Goal: Find specific fact: Find specific fact

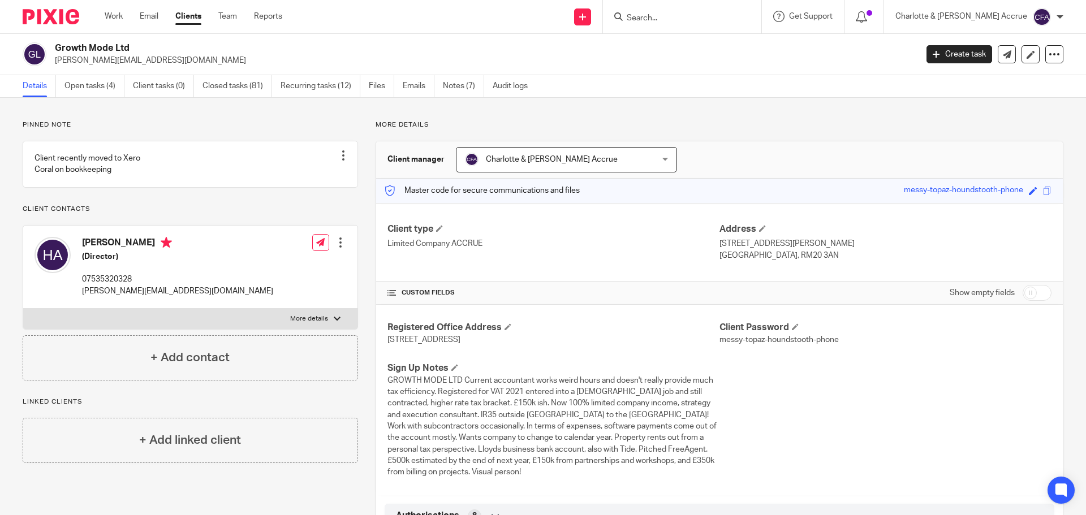
click at [112, 122] on p "Pinned note" at bounding box center [191, 125] width 336 height 9
drag, startPoint x: 92, startPoint y: 79, endPoint x: 113, endPoint y: 87, distance: 21.7
click at [92, 79] on link "Open tasks (4)" at bounding box center [95, 86] width 60 height 22
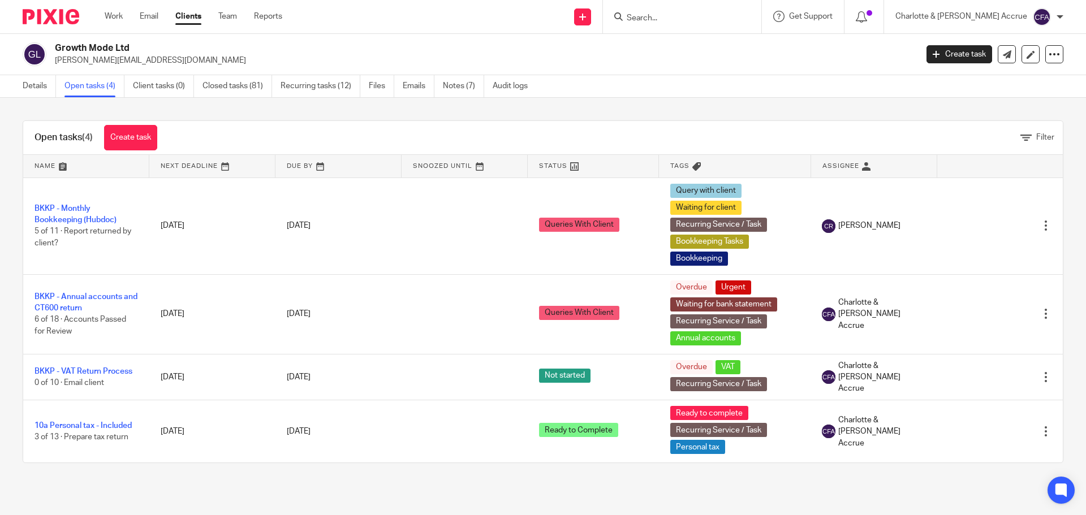
click at [685, 14] on input "Search" at bounding box center [677, 19] width 102 height 10
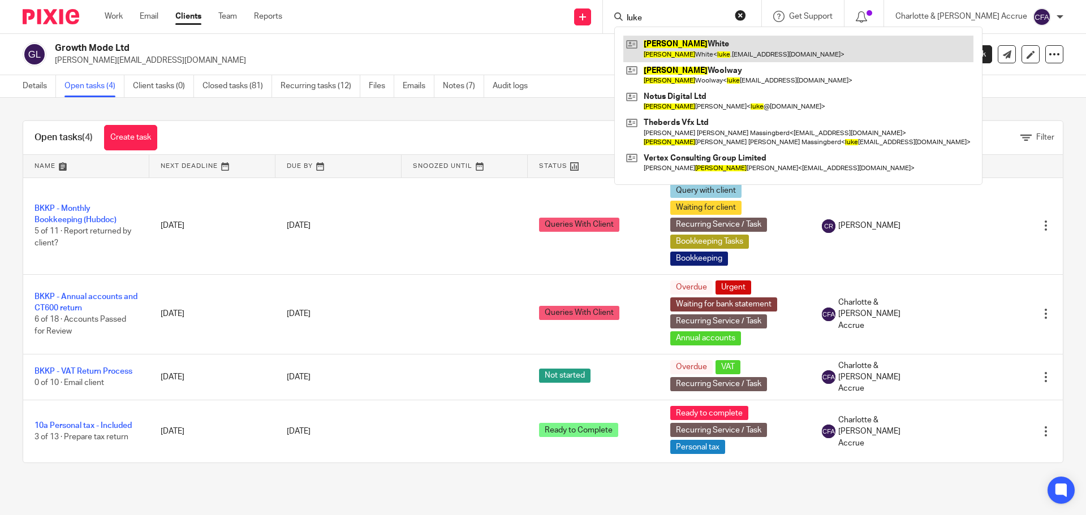
type input "luke"
click at [718, 45] on link at bounding box center [799, 49] width 350 height 26
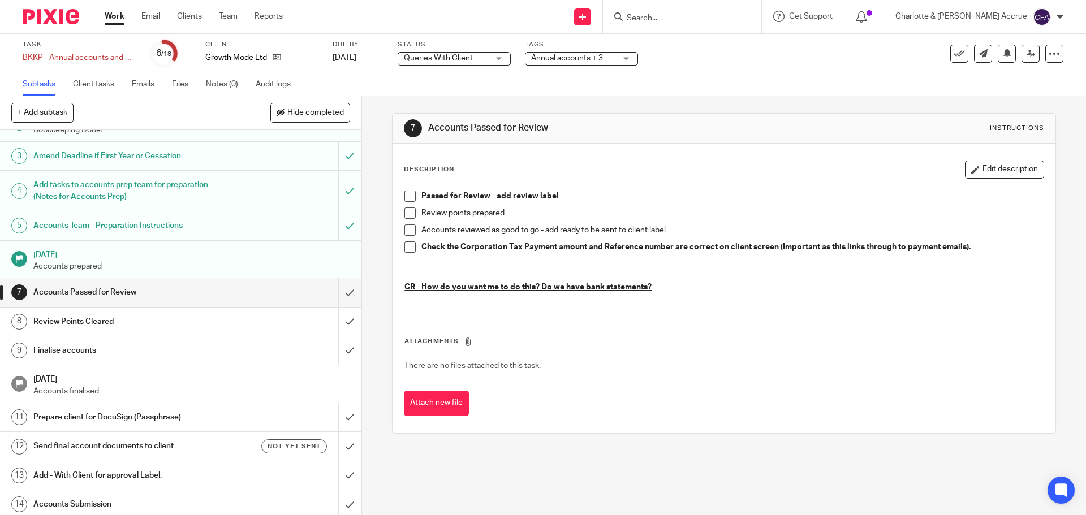
scroll to position [57, 0]
click at [445, 55] on span "Queries With Client" at bounding box center [438, 58] width 69 height 8
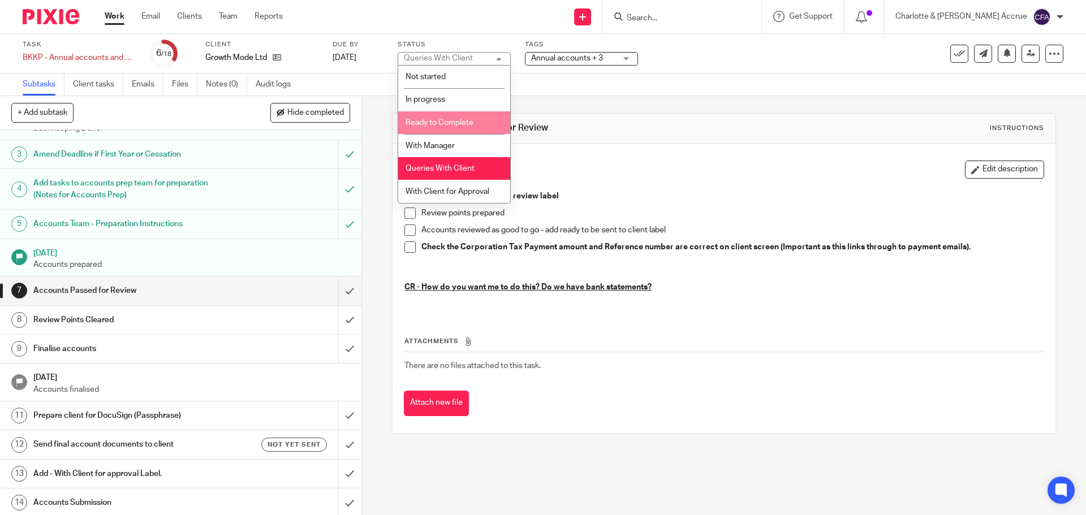
click at [454, 127] on li "Ready to Complete" at bounding box center [454, 122] width 112 height 23
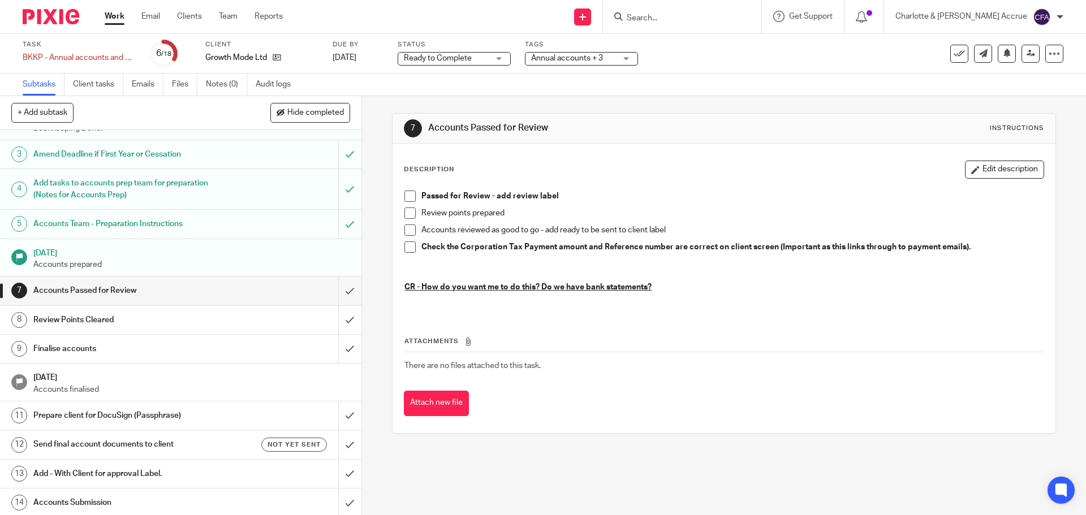
click at [563, 57] on span "Annual accounts + 3" at bounding box center [567, 58] width 72 height 8
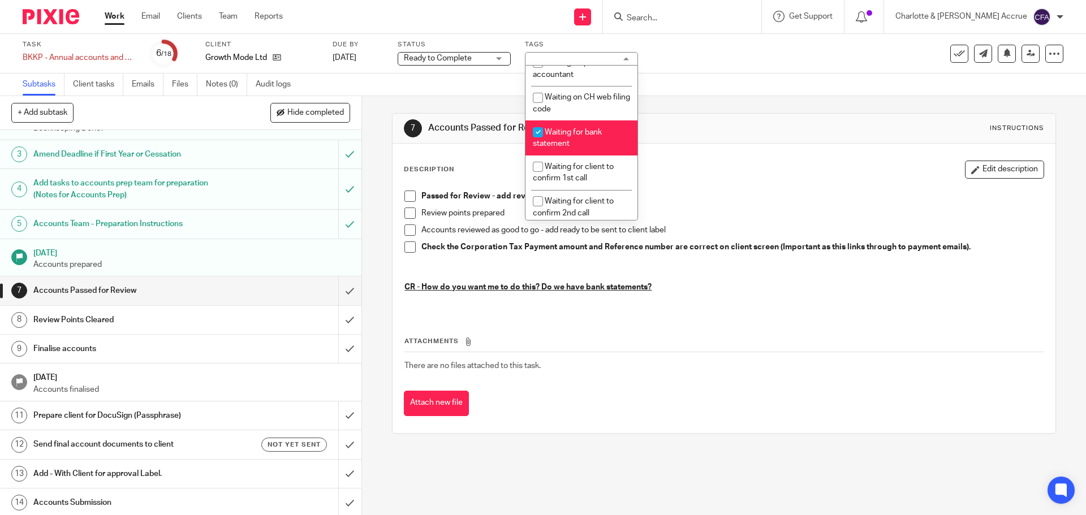
scroll to position [792, 0]
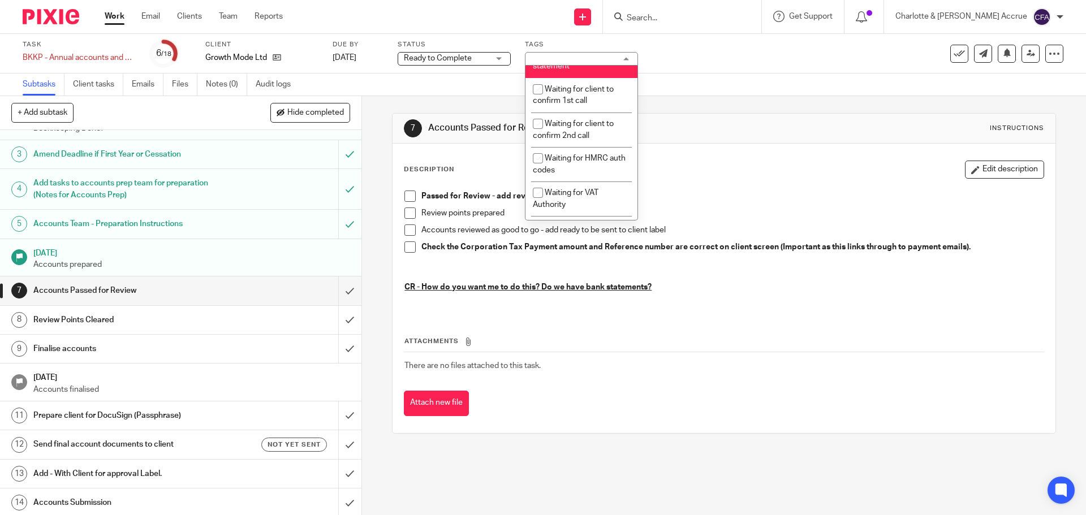
click at [580, 71] on span "Waiting for bank statement" at bounding box center [567, 61] width 69 height 20
checkbox input "false"
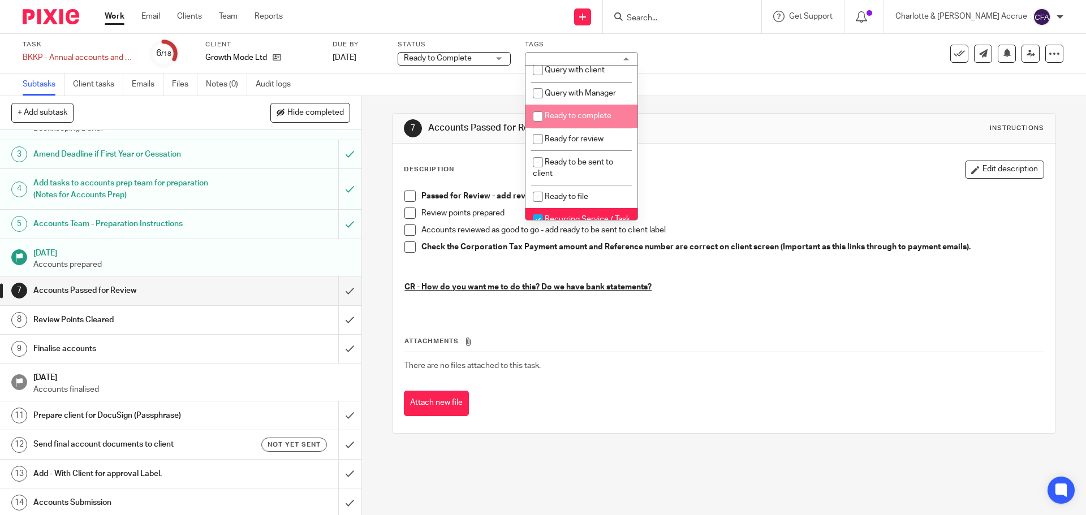
scroll to position [396, 0]
click at [570, 121] on span "Ready to complete" at bounding box center [578, 117] width 67 height 8
checkbox input "true"
click at [813, 99] on div "7 Accounts Passed for Review Instructions Description Edit description Passed f…" at bounding box center [724, 273] width 664 height 355
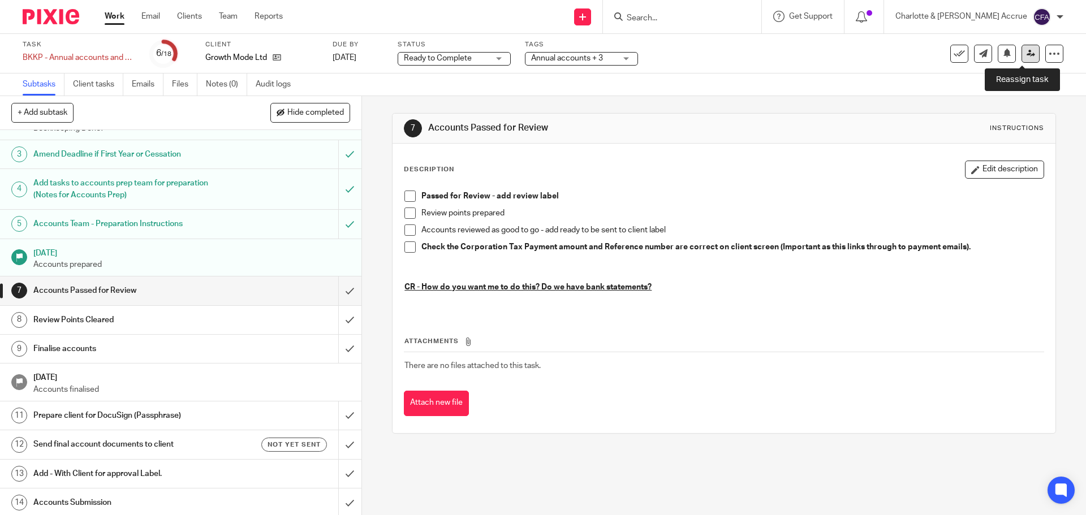
click at [1027, 51] on icon at bounding box center [1031, 53] width 8 height 8
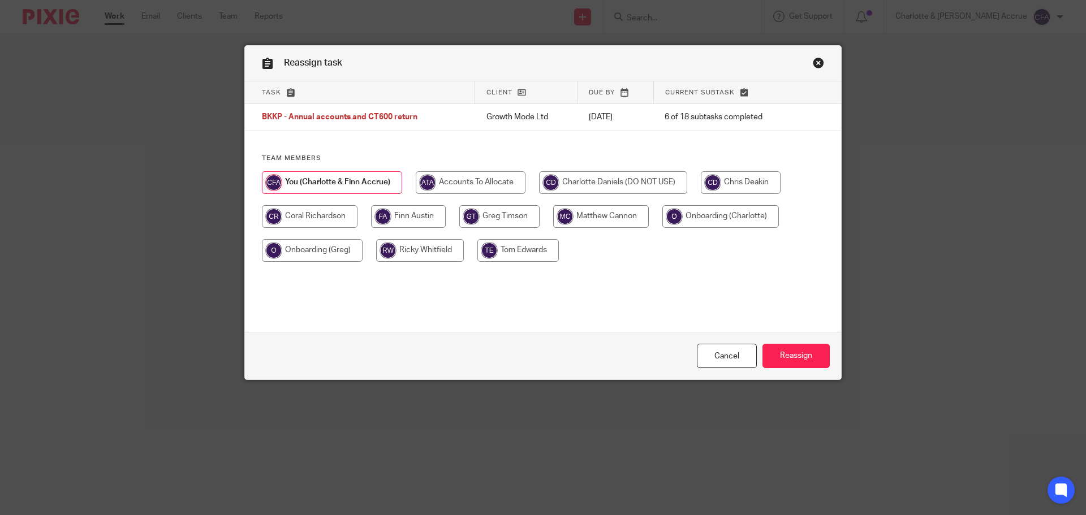
click at [583, 214] on input "radio" at bounding box center [601, 216] width 96 height 23
radio input "true"
click at [785, 359] on input "Reassign" at bounding box center [796, 356] width 67 height 24
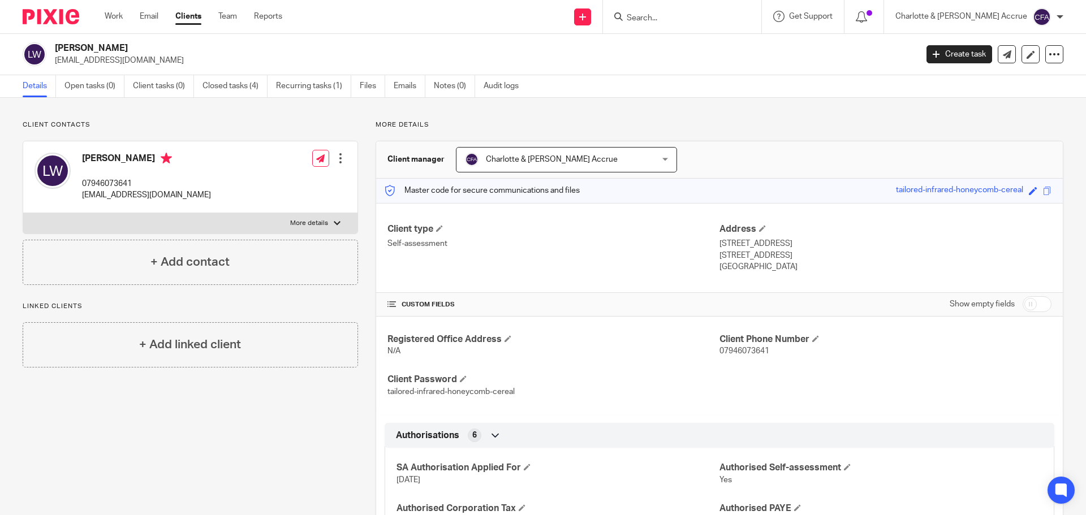
click at [691, 14] on input "Search" at bounding box center [677, 19] width 102 height 10
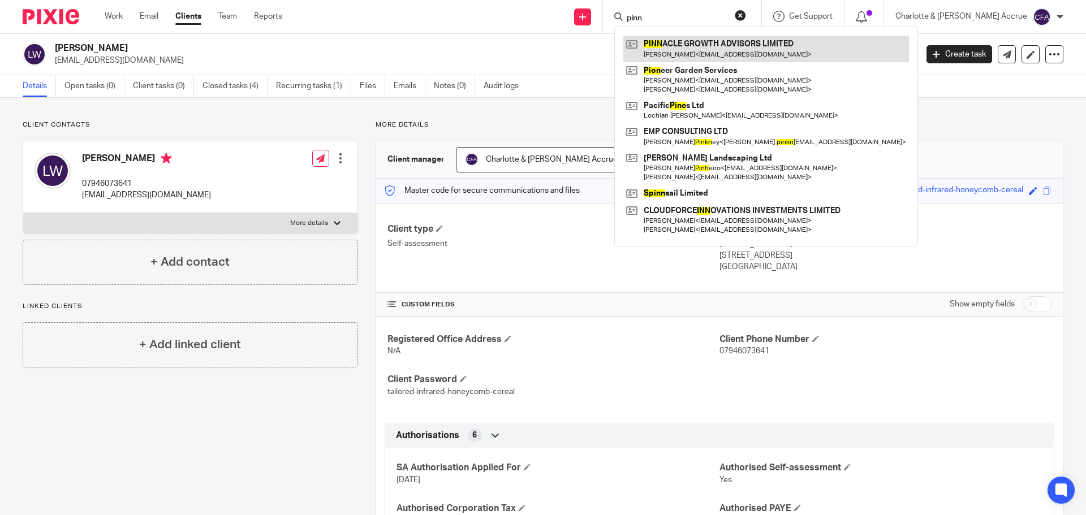
type input "pinn"
click at [716, 46] on link at bounding box center [767, 49] width 286 height 26
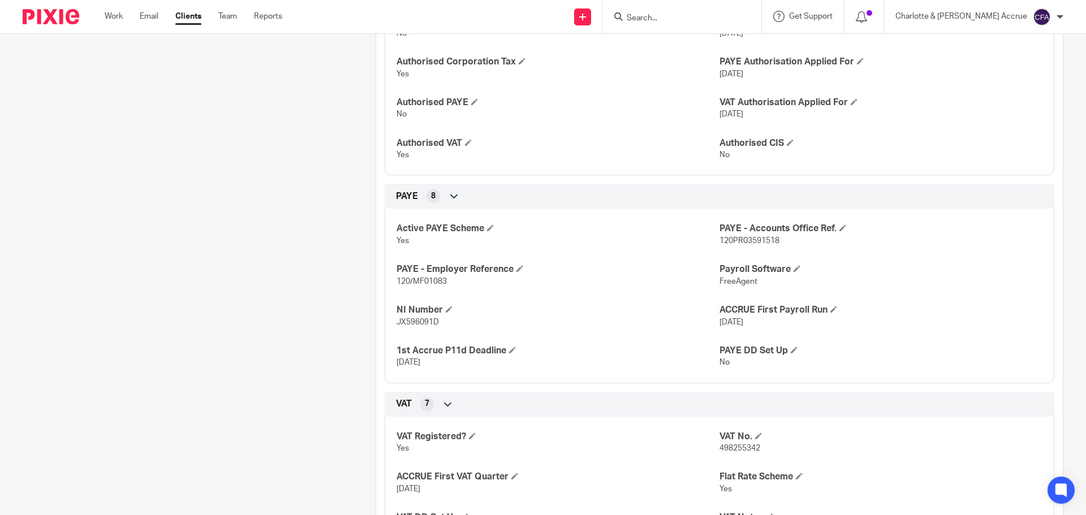
scroll to position [399, 0]
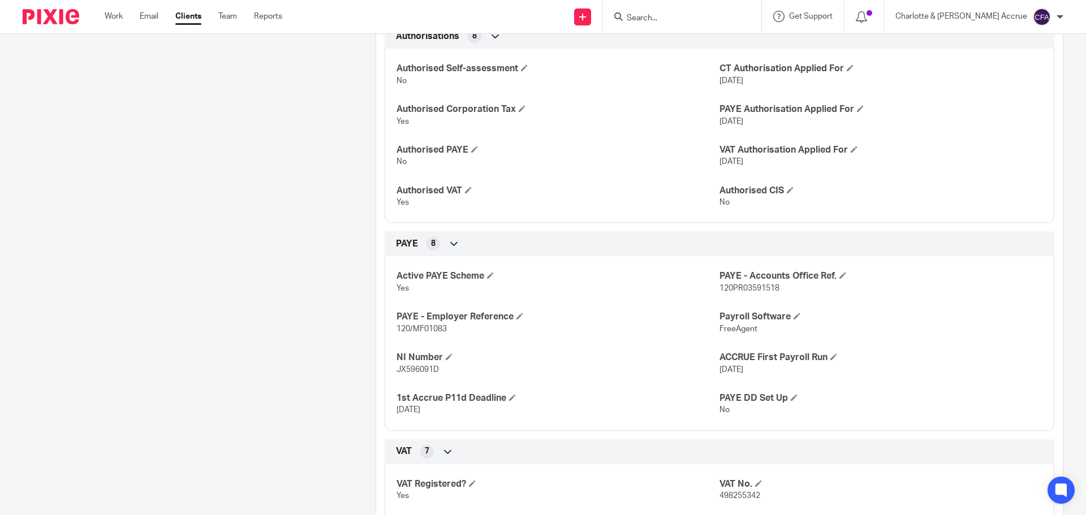
click at [704, 20] on input "Search" at bounding box center [677, 19] width 102 height 10
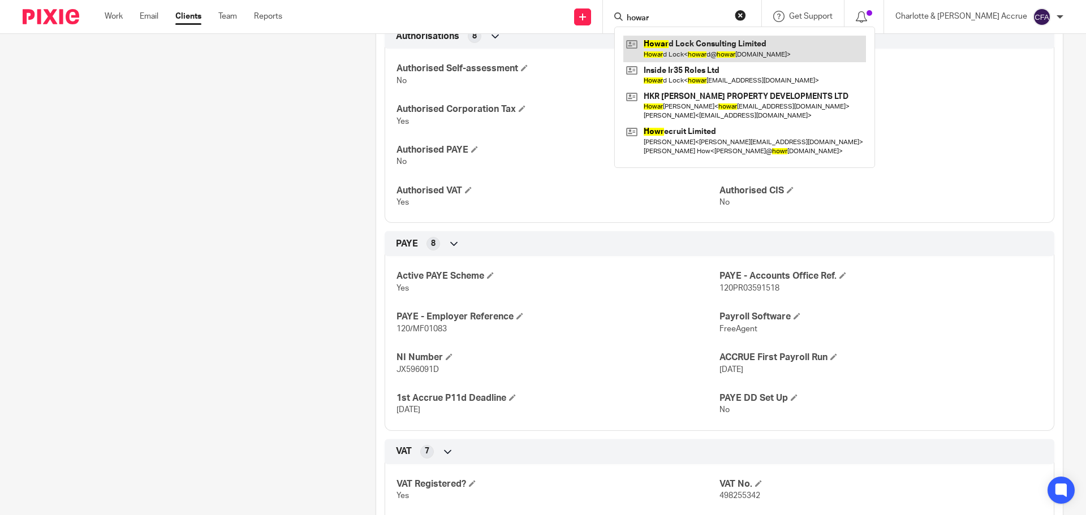
type input "howar"
click at [733, 40] on link at bounding box center [745, 49] width 243 height 26
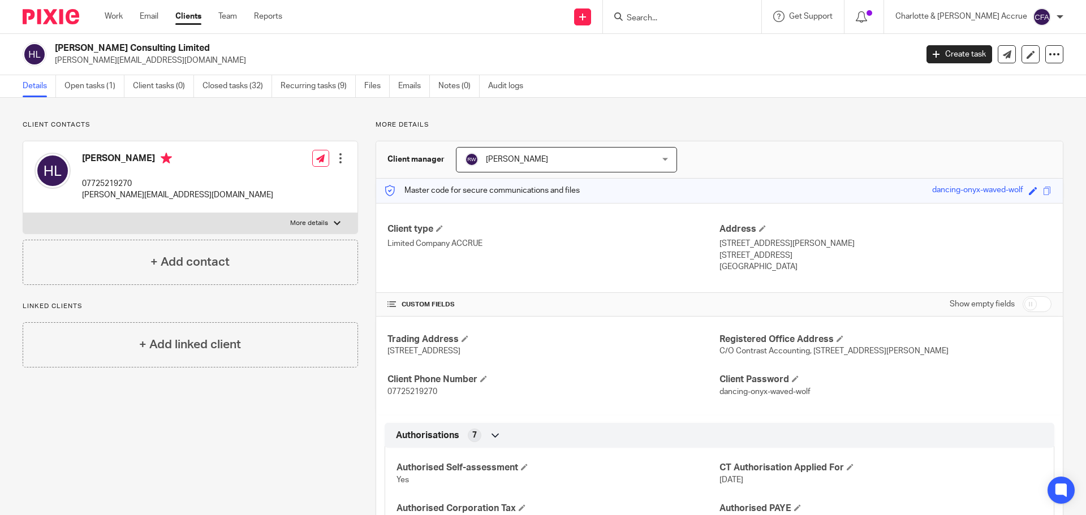
click at [723, 14] on input "Search" at bounding box center [677, 19] width 102 height 10
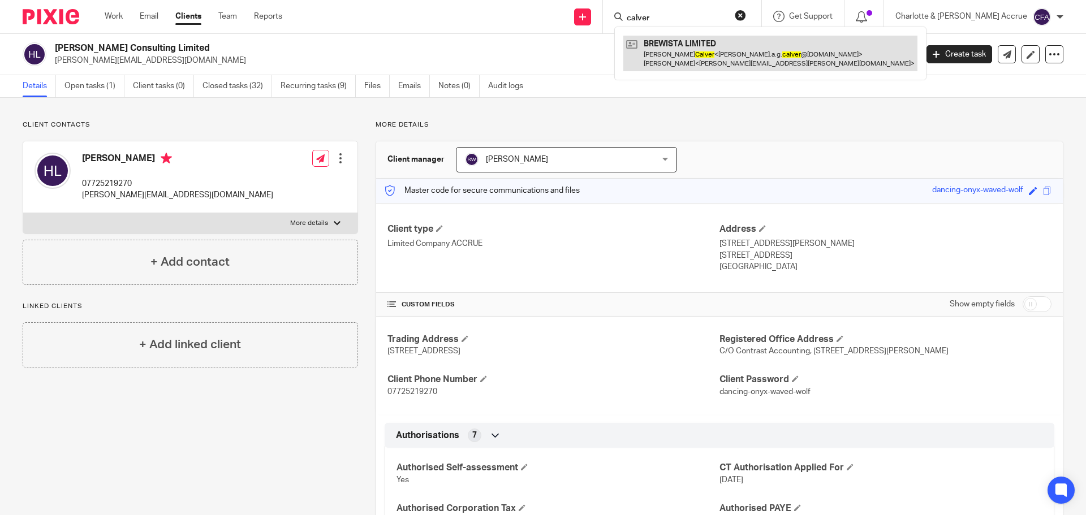
type input "calver"
click at [739, 39] on link at bounding box center [771, 53] width 294 height 35
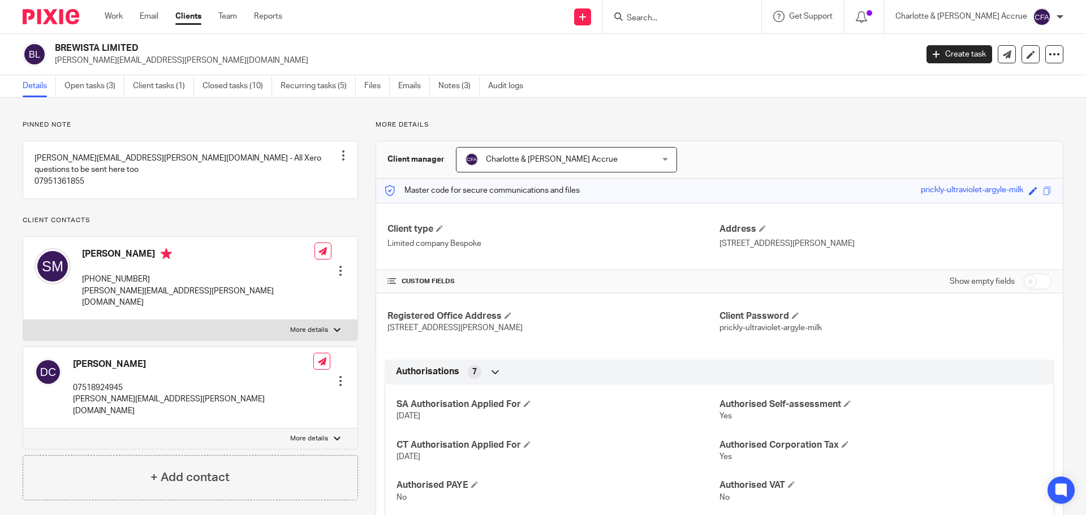
click at [691, 15] on input "Search" at bounding box center [677, 19] width 102 height 10
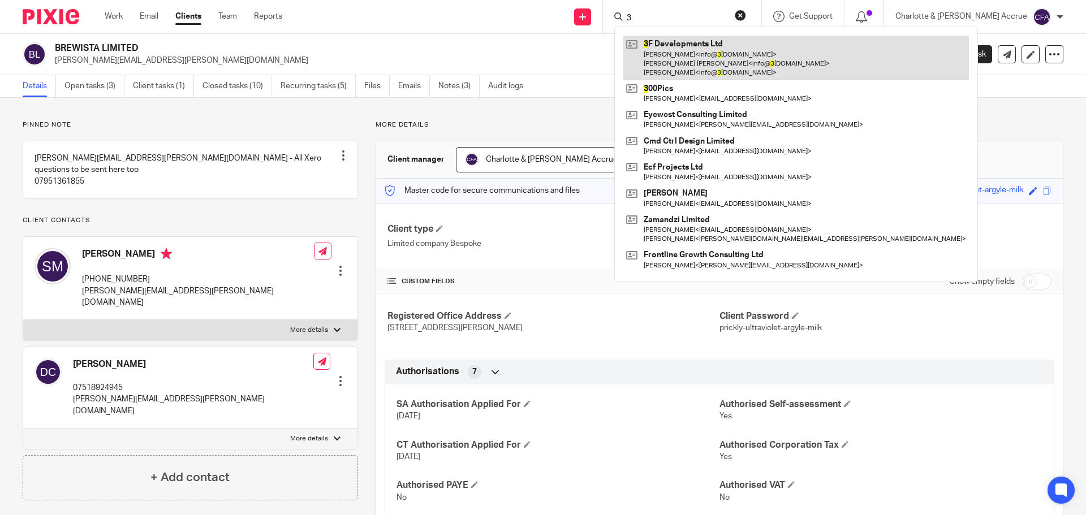
type input "3"
click at [715, 46] on link at bounding box center [797, 58] width 346 height 45
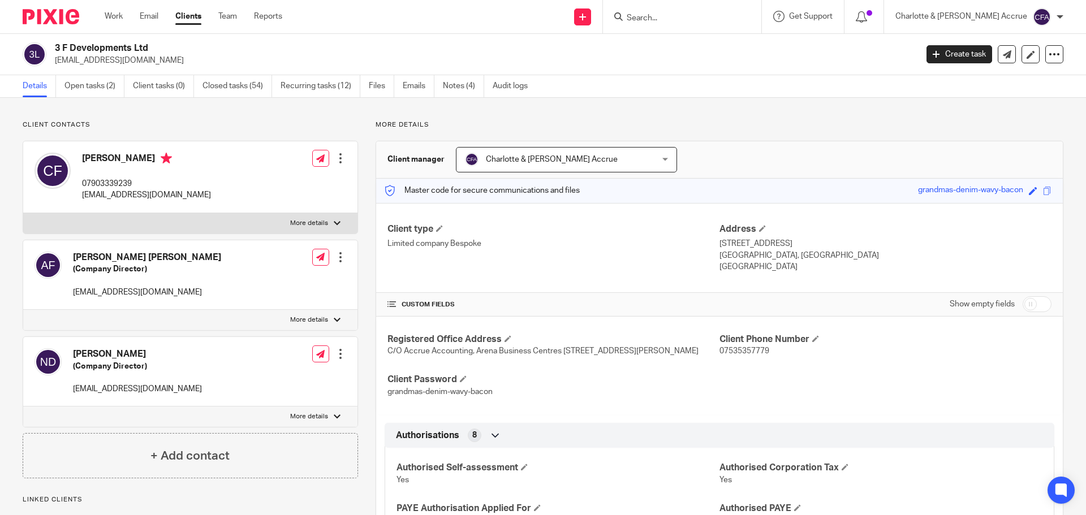
scroll to position [566, 0]
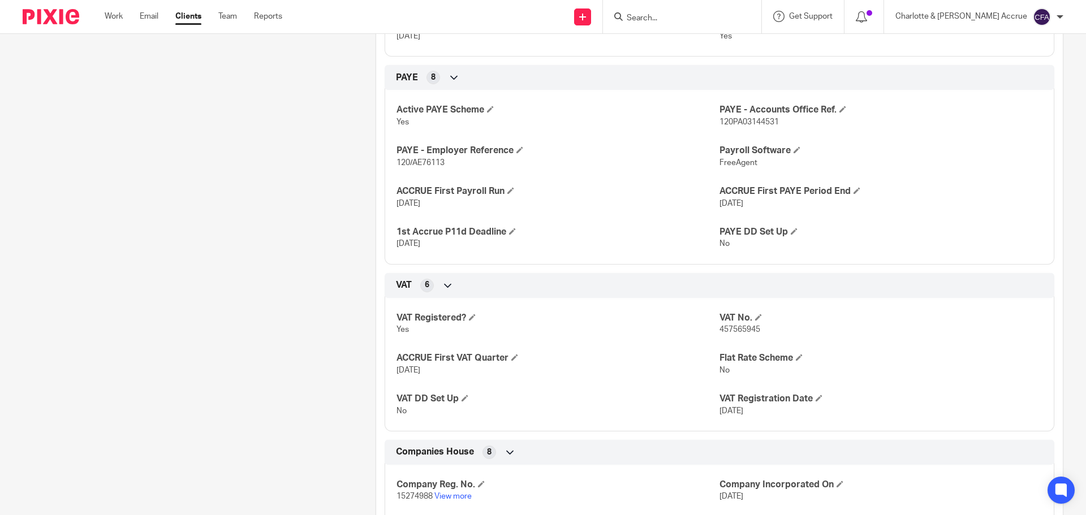
click at [734, 126] on span "120PA03144531" at bounding box center [749, 122] width 59 height 8
copy span "120PA03144531"
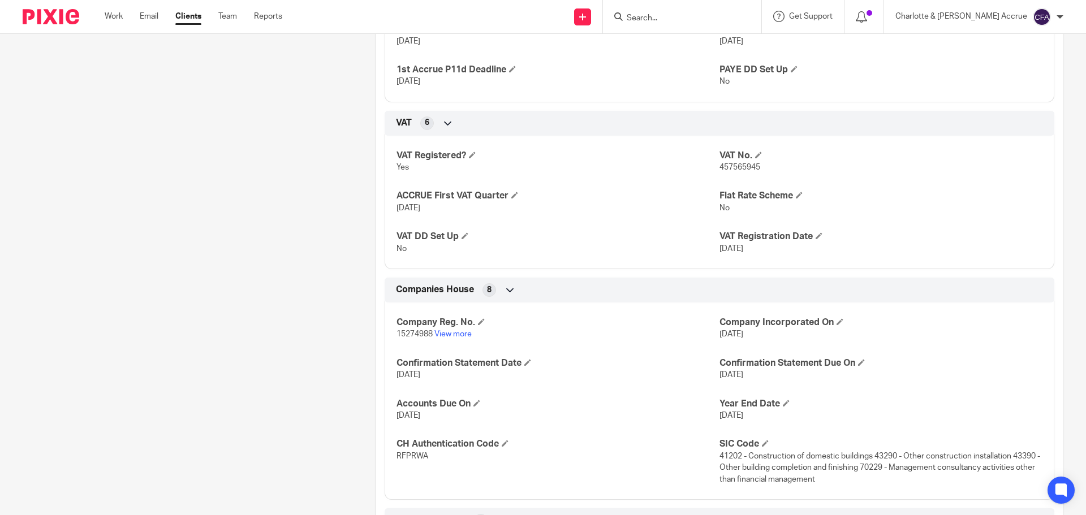
scroll to position [736, 0]
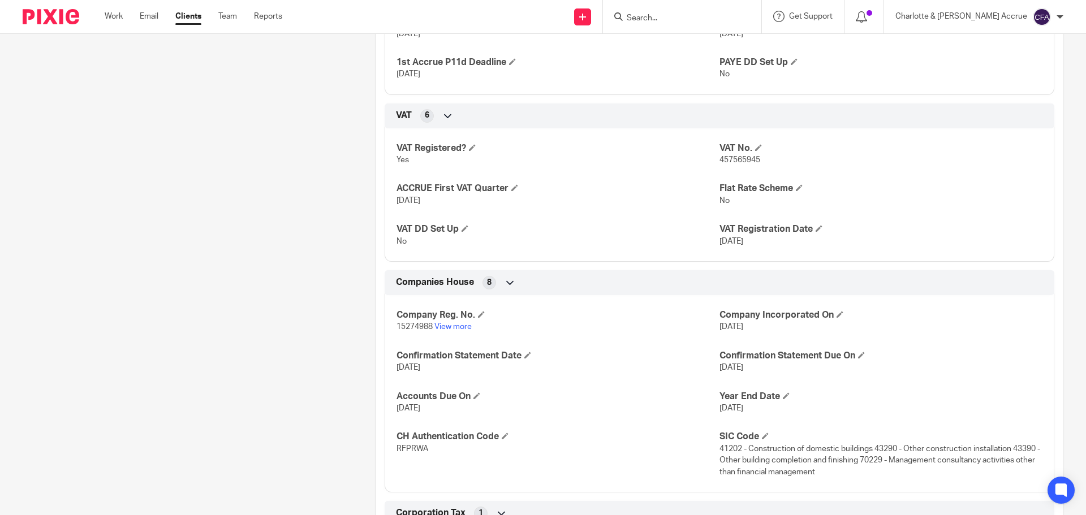
click at [416, 331] on span "15274988" at bounding box center [415, 327] width 36 height 8
copy p "15274988"
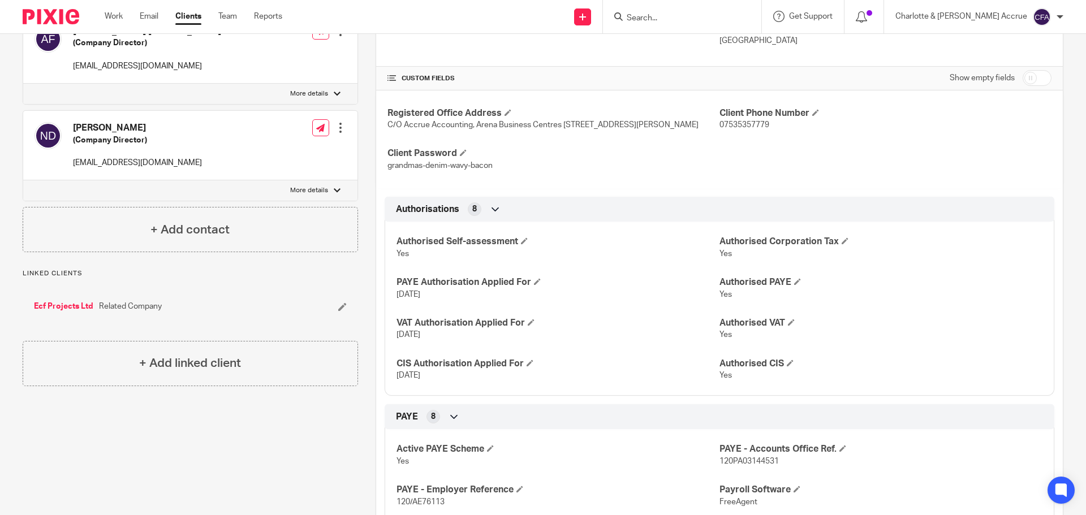
scroll to position [0, 0]
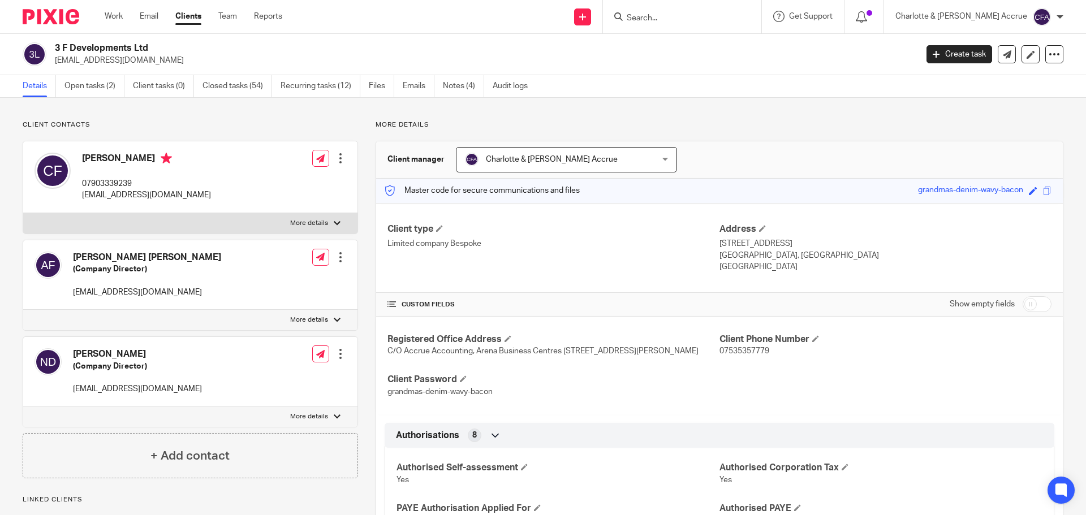
click at [92, 353] on h4 "Neculai Dima" at bounding box center [137, 355] width 129 height 12
copy h4 "Neculai"
click at [118, 354] on h4 "Neculai Dima" at bounding box center [137, 355] width 129 height 12
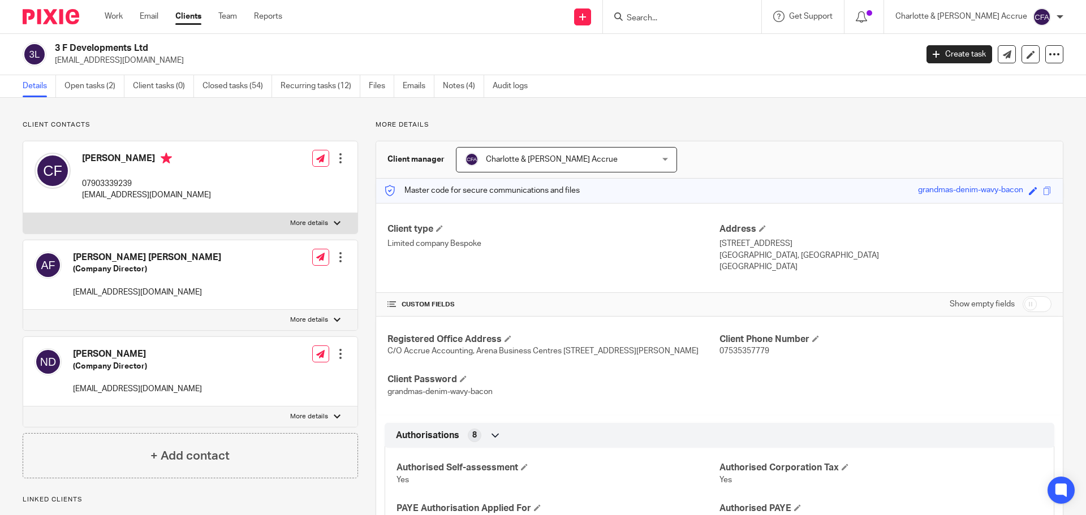
copy h4 "Dima"
drag, startPoint x: 195, startPoint y: 388, endPoint x: 74, endPoint y: 388, distance: 121.7
click at [74, 388] on div "Neculai Dima (Company Director) info@3fdevelopments.co.uk Edit contact Create c…" at bounding box center [190, 372] width 334 height 70
copy p "info@3fdevelopments.co.uk"
drag, startPoint x: 767, startPoint y: 253, endPoint x: 746, endPoint y: 255, distance: 21.6
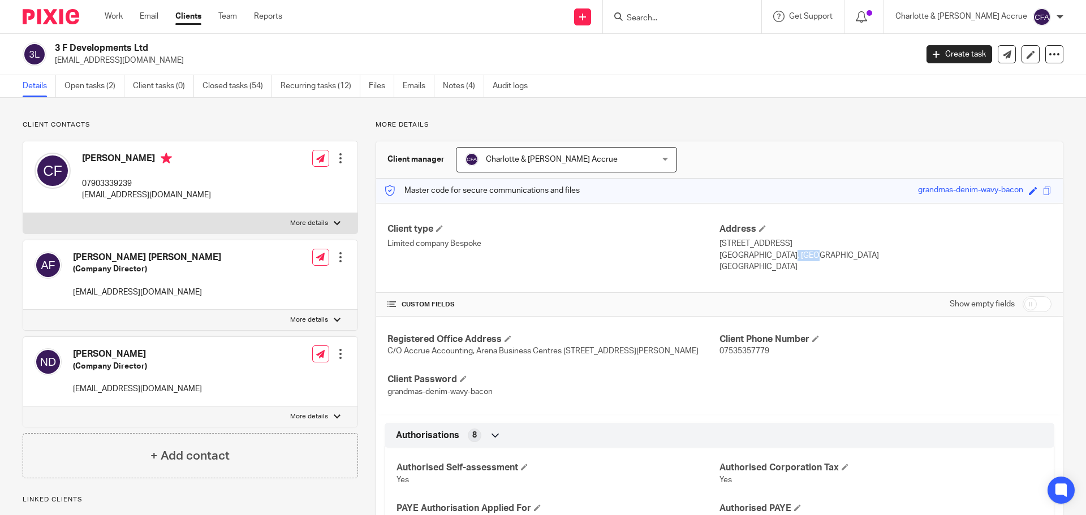
click at [746, 255] on p "London, N1 7GU" at bounding box center [886, 255] width 332 height 11
copy p "N1 7GU"
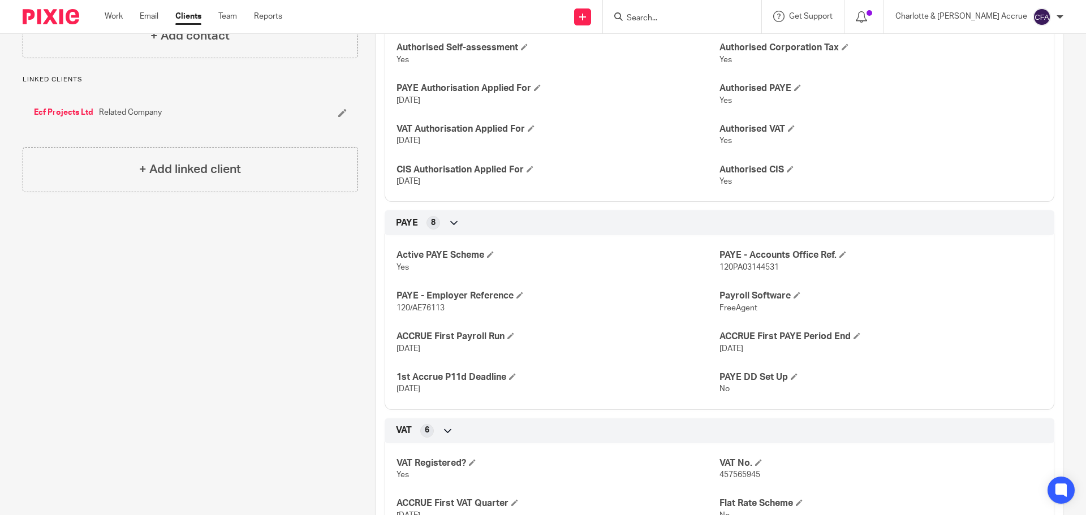
scroll to position [453, 0]
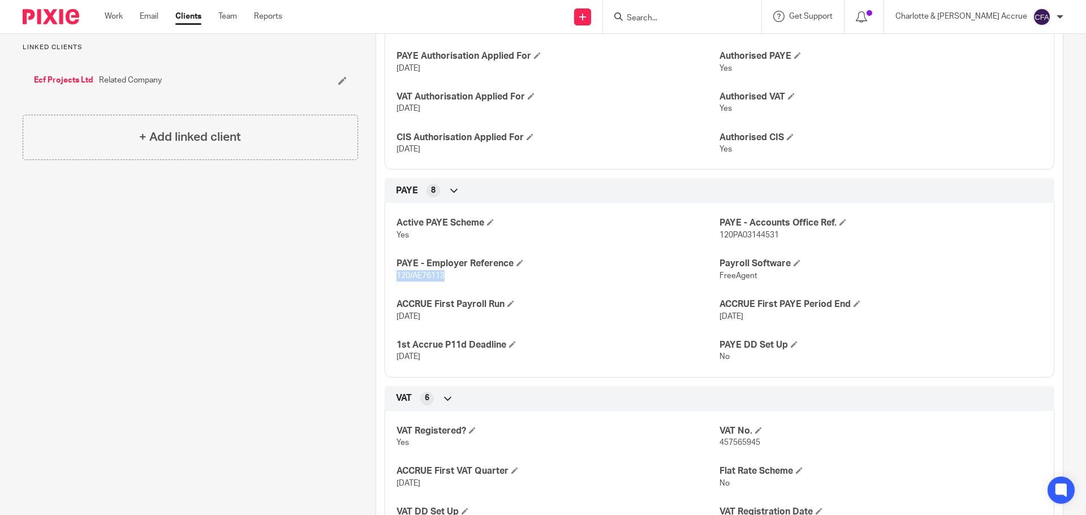
drag, startPoint x: 444, startPoint y: 287, endPoint x: 395, endPoint y: 288, distance: 49.2
click at [397, 282] on p "120/AE76113" at bounding box center [558, 275] width 323 height 11
copy span "120/AE76113"
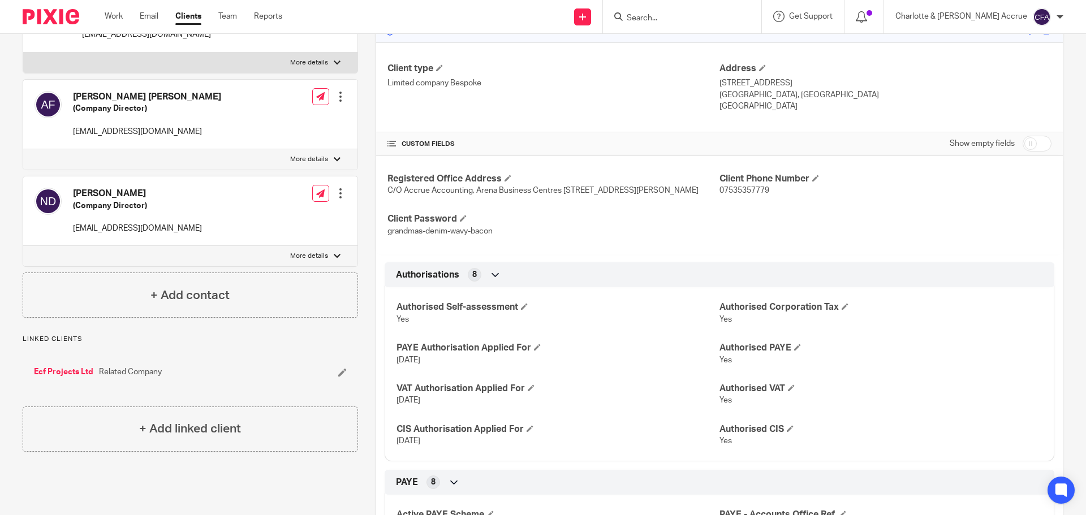
scroll to position [0, 0]
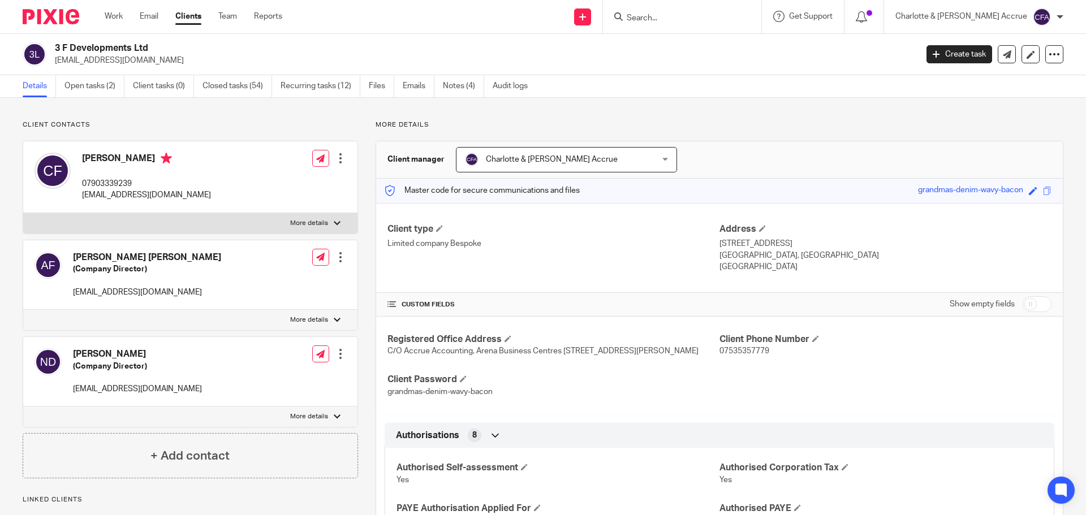
click at [702, 11] on form at bounding box center [686, 17] width 121 height 14
click at [698, 17] on input "Search" at bounding box center [677, 19] width 102 height 10
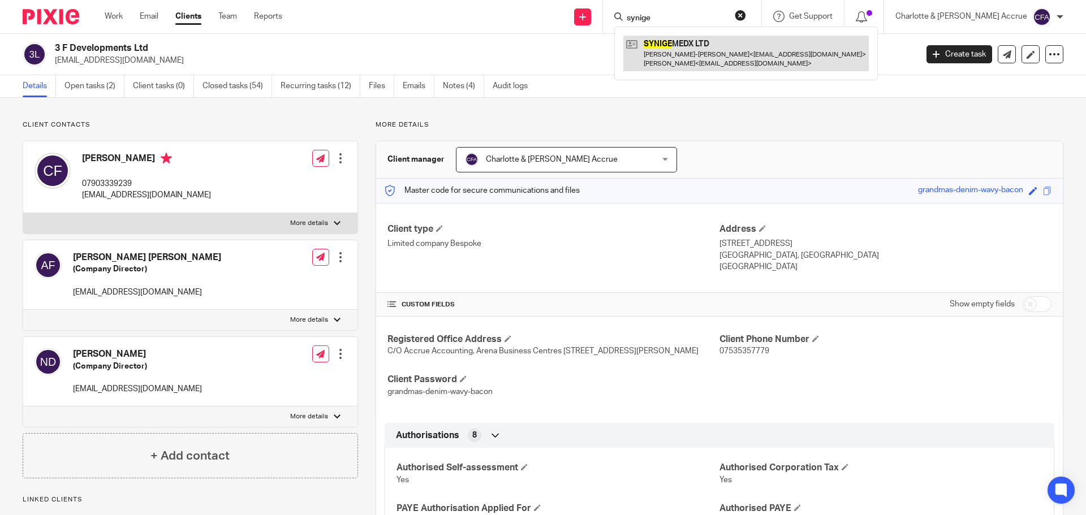
type input "synige"
click at [721, 46] on link at bounding box center [747, 53] width 246 height 35
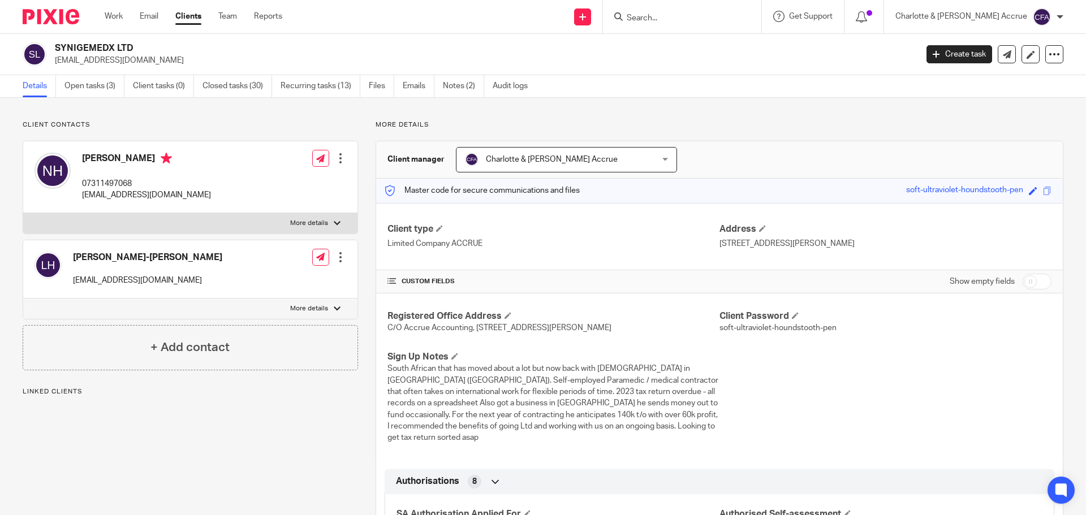
click at [310, 307] on p "More details" at bounding box center [309, 308] width 38 height 9
click at [23, 299] on input "More details" at bounding box center [23, 298] width 1 height 1
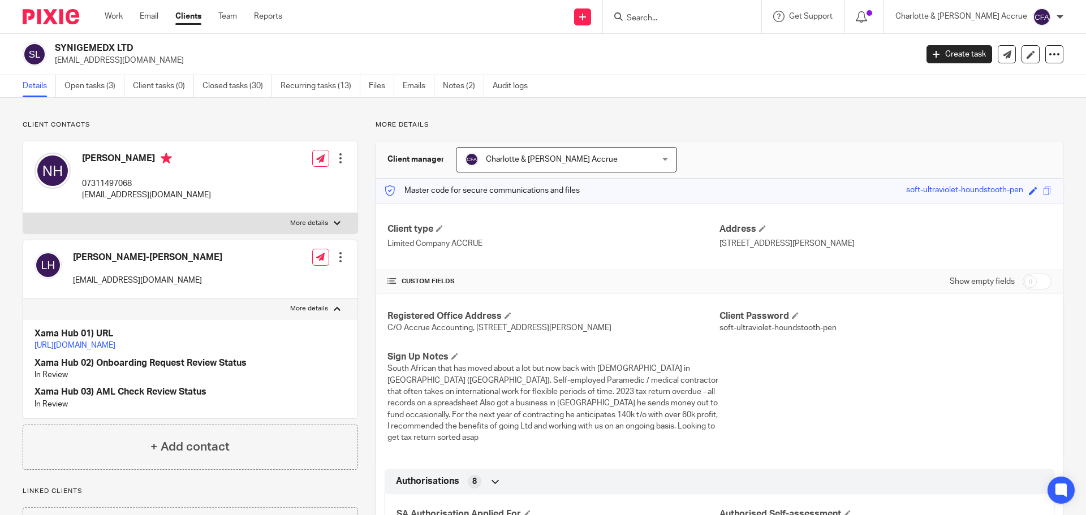
click at [310, 307] on p "More details" at bounding box center [309, 308] width 38 height 9
click at [23, 299] on input "More details" at bounding box center [23, 298] width 1 height 1
checkbox input "false"
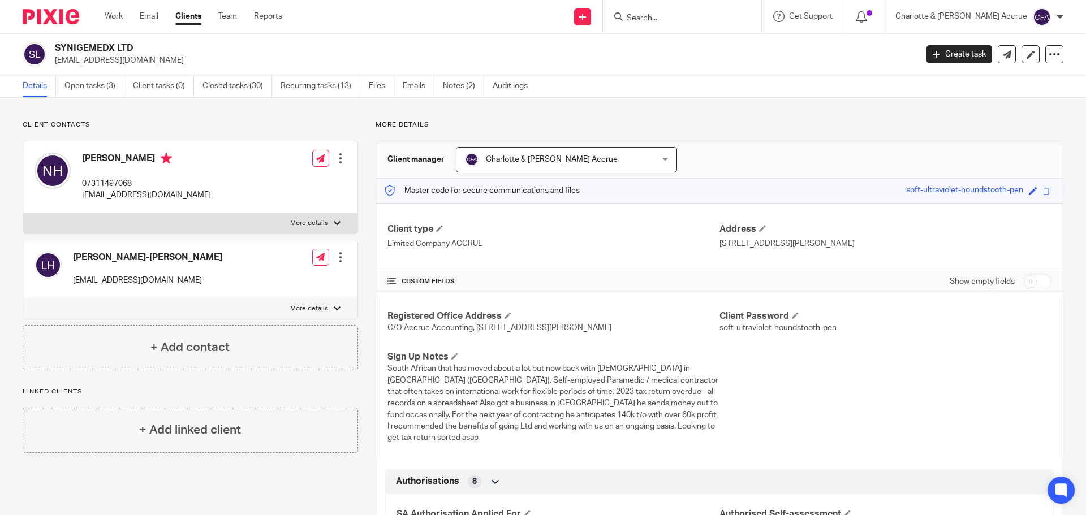
click at [101, 45] on h2 "SYNIGEMEDX LTD" at bounding box center [397, 48] width 684 height 12
copy h2 "SYNIGEMEDX"
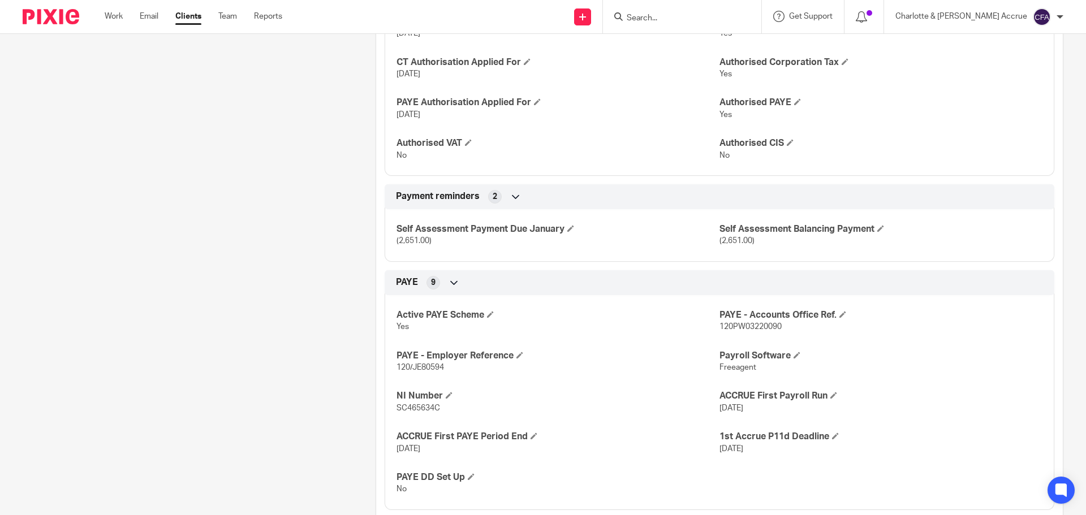
scroll to position [566, 0]
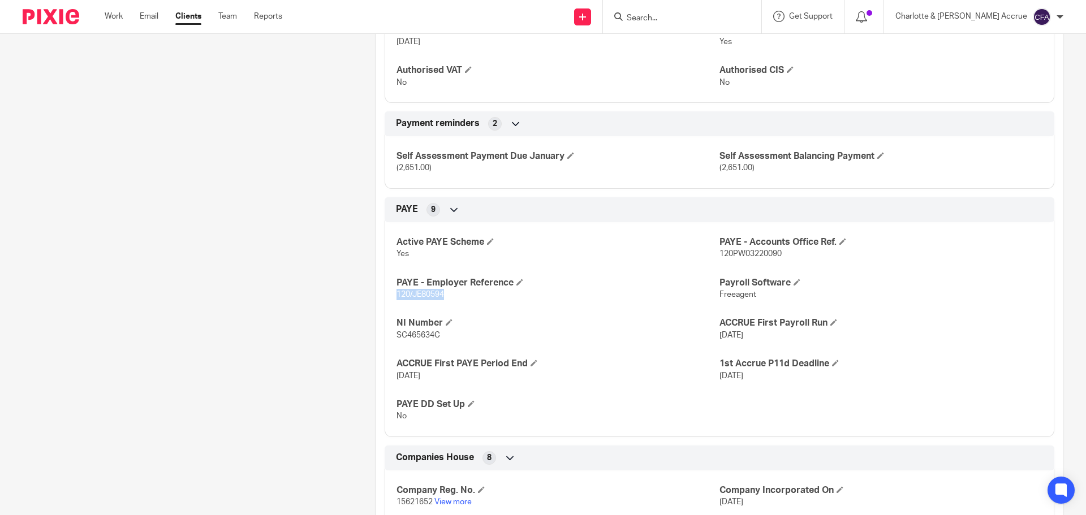
drag, startPoint x: 444, startPoint y: 294, endPoint x: 384, endPoint y: 300, distance: 60.2
click at [385, 295] on div "Active PAYE Scheme Yes PAYE - Accounts Office Ref. 120PW03220090 PAYE - Employe…" at bounding box center [720, 325] width 670 height 223
copy span "120/JE80594"
click at [754, 253] on span "120PW03220090" at bounding box center [751, 254] width 62 height 8
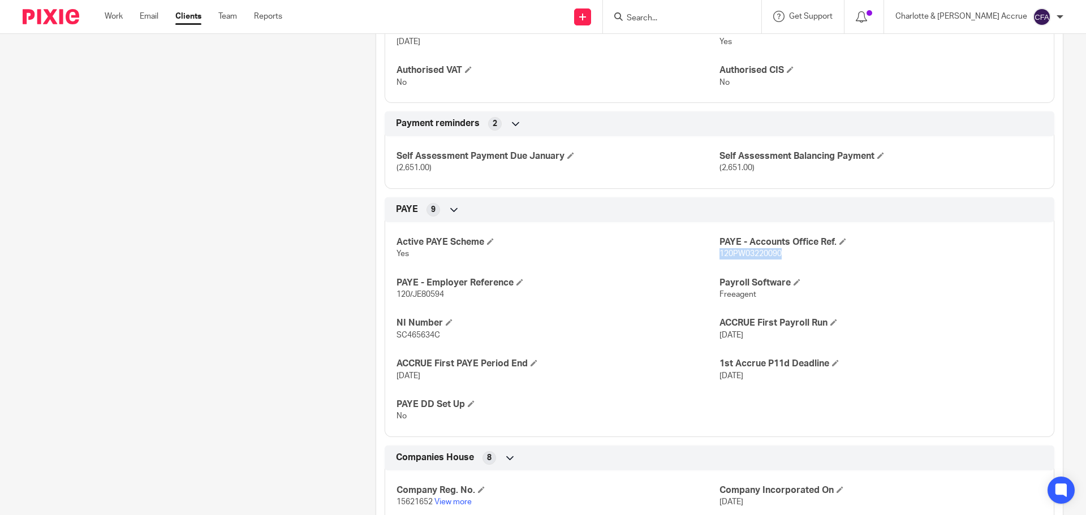
copy span "120PW03220090"
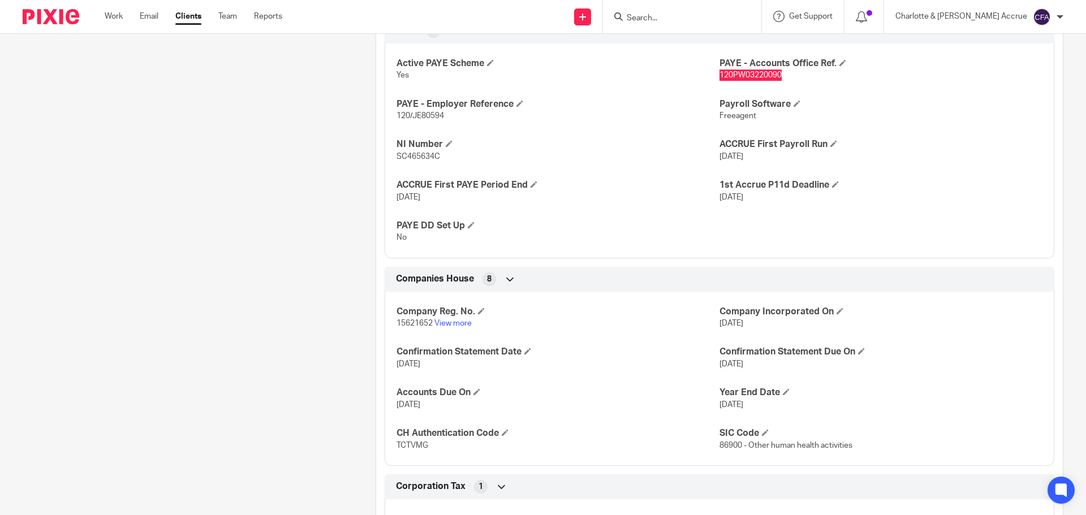
scroll to position [792, 0]
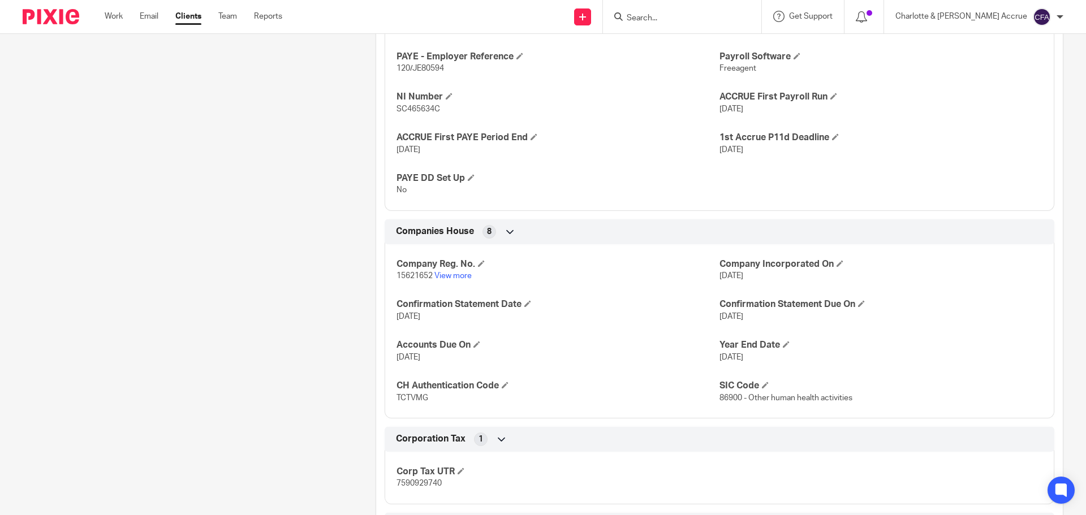
click at [413, 276] on span "15621652" at bounding box center [415, 276] width 36 height 8
copy p "15621652"
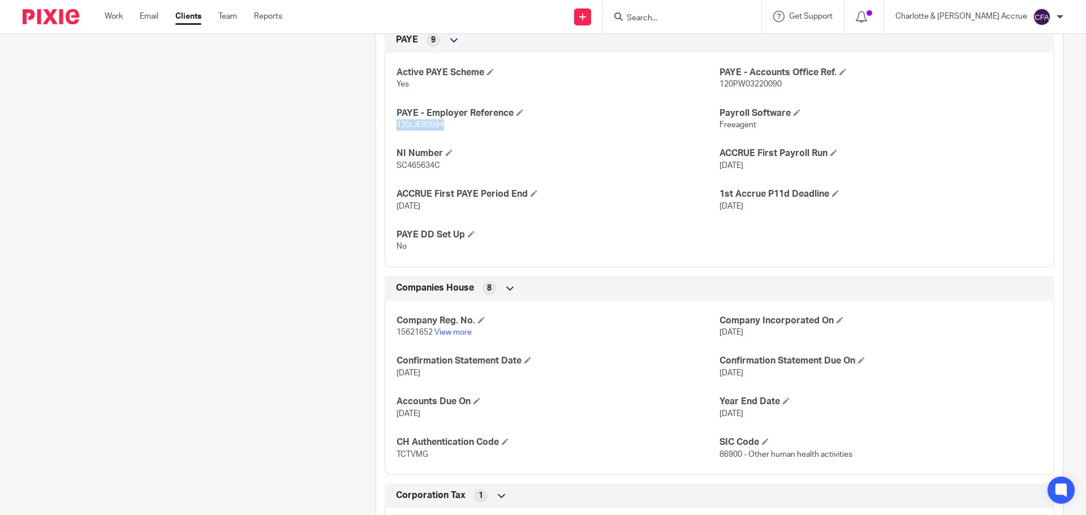
drag, startPoint x: 445, startPoint y: 123, endPoint x: 382, endPoint y: 123, distance: 62.8
click at [385, 123] on div "Active PAYE Scheme Yes PAYE - Accounts Office Ref. 120PW03220090 PAYE - Employe…" at bounding box center [720, 155] width 670 height 223
copy span "120/JE80594"
click at [752, 81] on span "120PW03220090" at bounding box center [751, 84] width 62 height 8
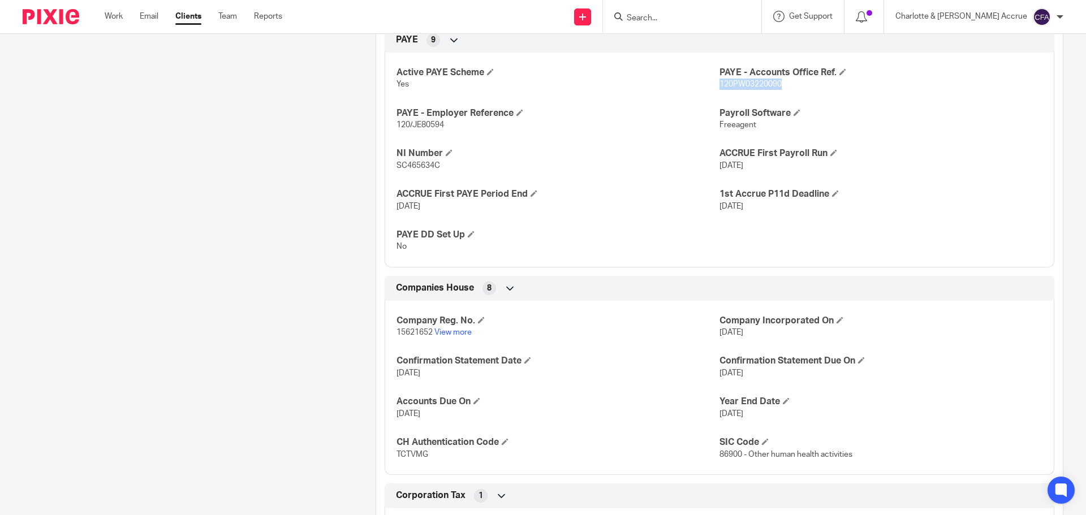
copy span "120PW03220090"
click at [405, 330] on span "15621652" at bounding box center [415, 333] width 36 height 8
copy p "15621652"
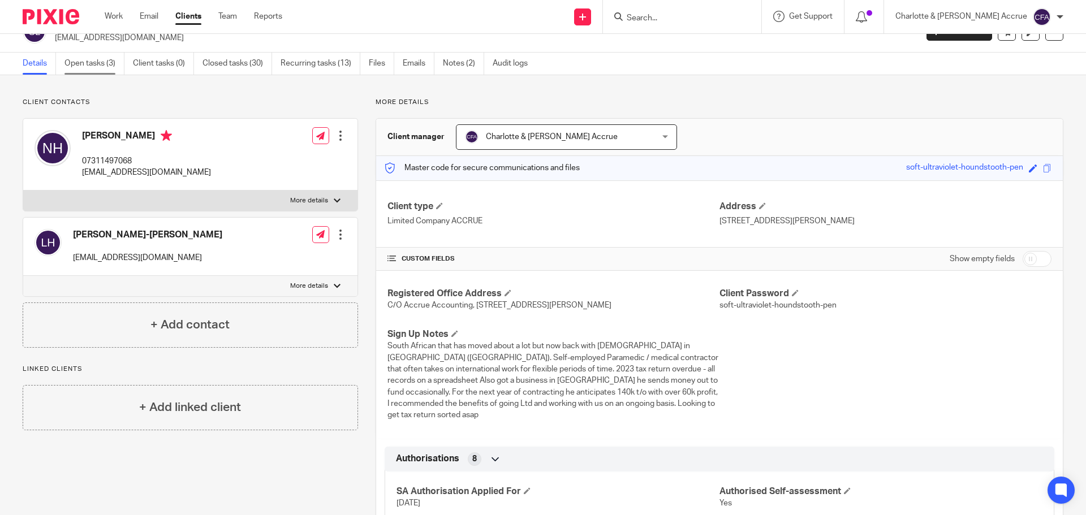
scroll to position [0, 0]
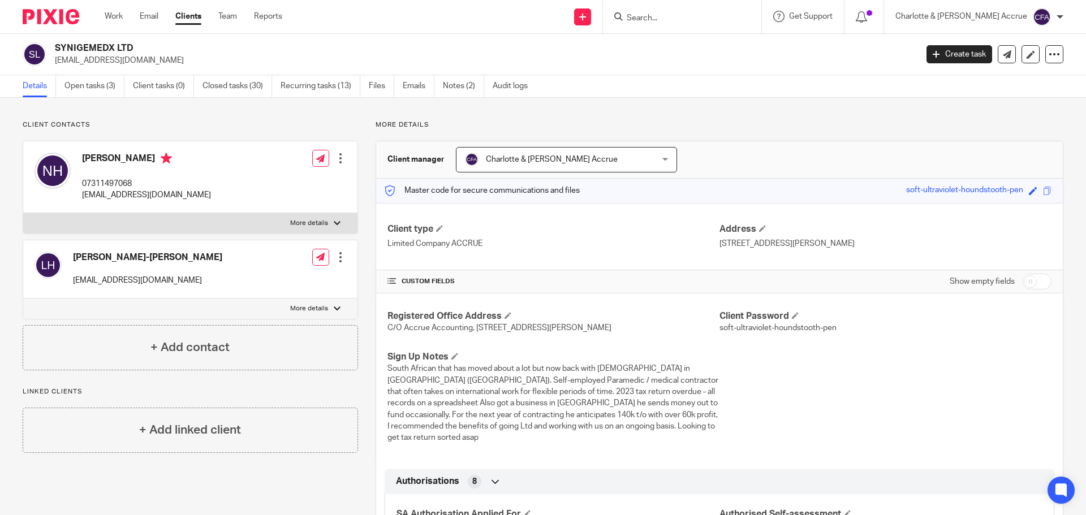
click at [94, 157] on h4 "[PERSON_NAME]" at bounding box center [146, 160] width 129 height 14
copy h4 "Nicholas"
drag, startPoint x: 184, startPoint y: 190, endPoint x: 82, endPoint y: 194, distance: 101.9
click at [82, 194] on div "Nicholas Holt 07311497068 nholt991als@gmail.com Edit contact Create client from…" at bounding box center [190, 177] width 334 height 72
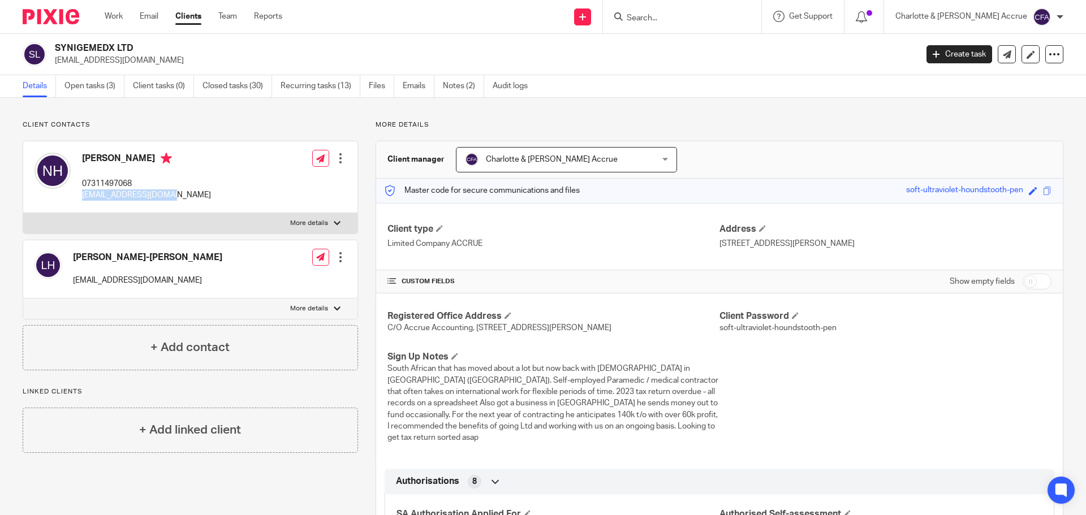
copy p "[EMAIL_ADDRESS][DOMAIN_NAME]"
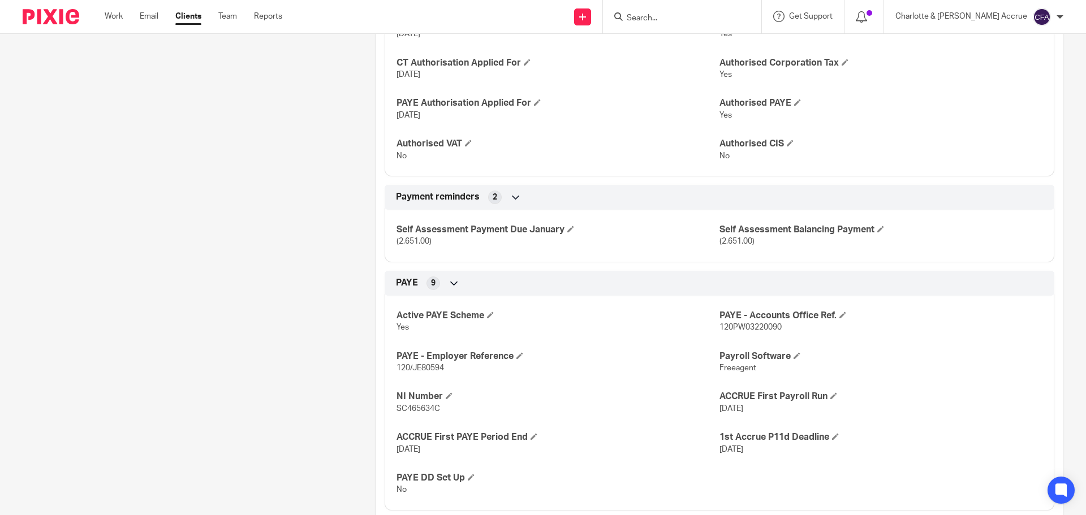
scroll to position [509, 0]
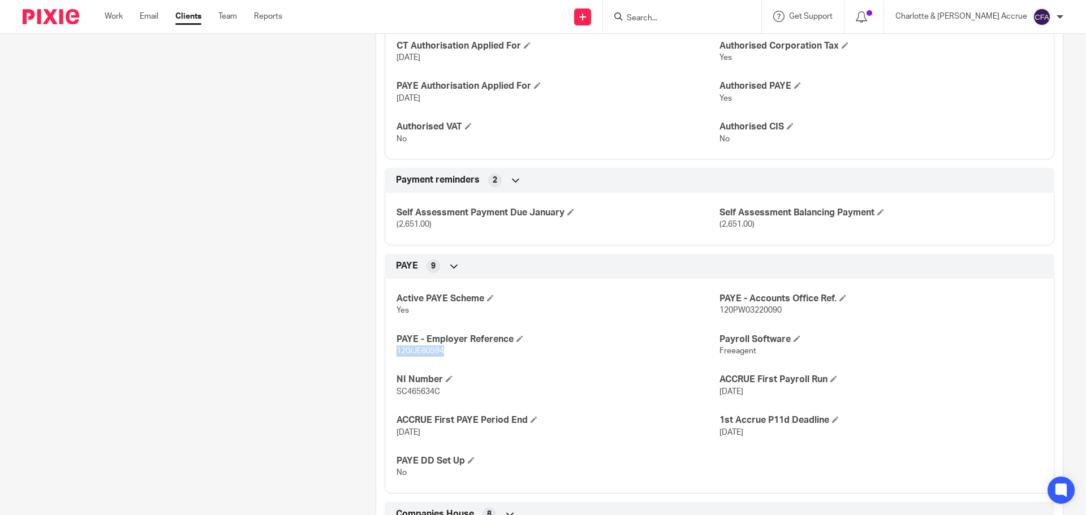
drag, startPoint x: 445, startPoint y: 349, endPoint x: 390, endPoint y: 351, distance: 55.5
click at [390, 351] on div "Active PAYE Scheme Yes PAYE - Accounts Office Ref. 120PW03220090 PAYE - Employe…" at bounding box center [720, 381] width 670 height 223
copy span "120/JE80594"
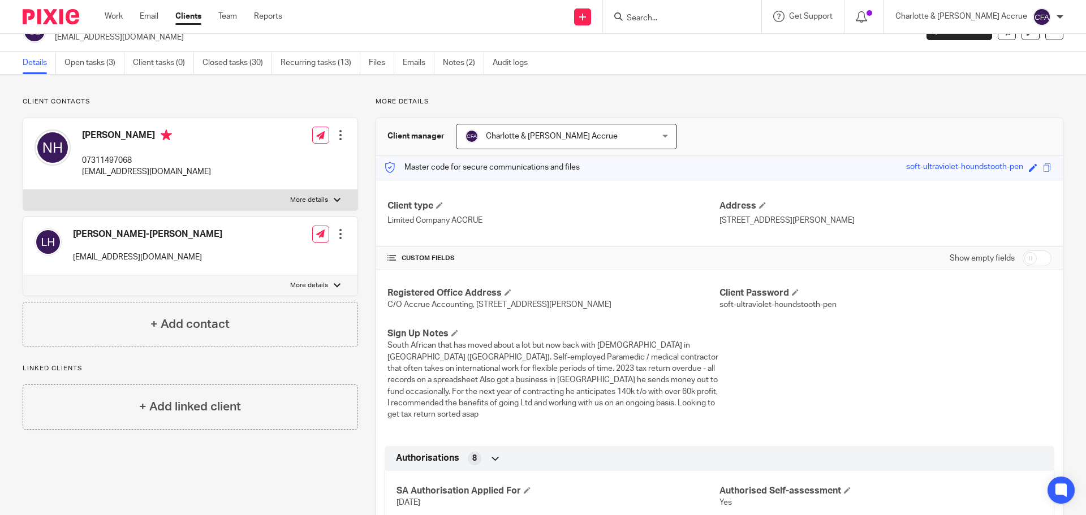
scroll to position [0, 0]
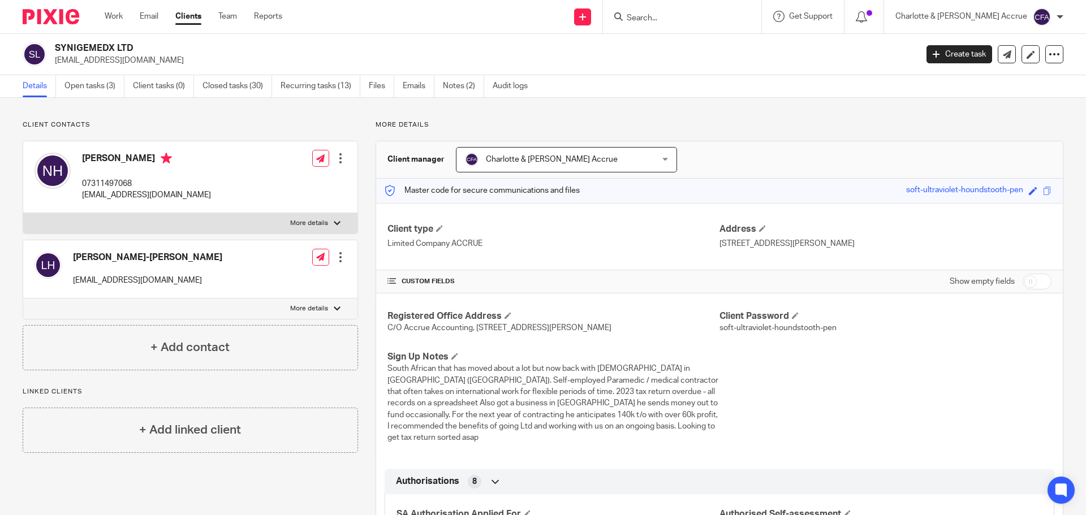
drag, startPoint x: 684, startPoint y: 18, endPoint x: 699, endPoint y: 25, distance: 16.7
click at [684, 18] on input "Search" at bounding box center [677, 19] width 102 height 10
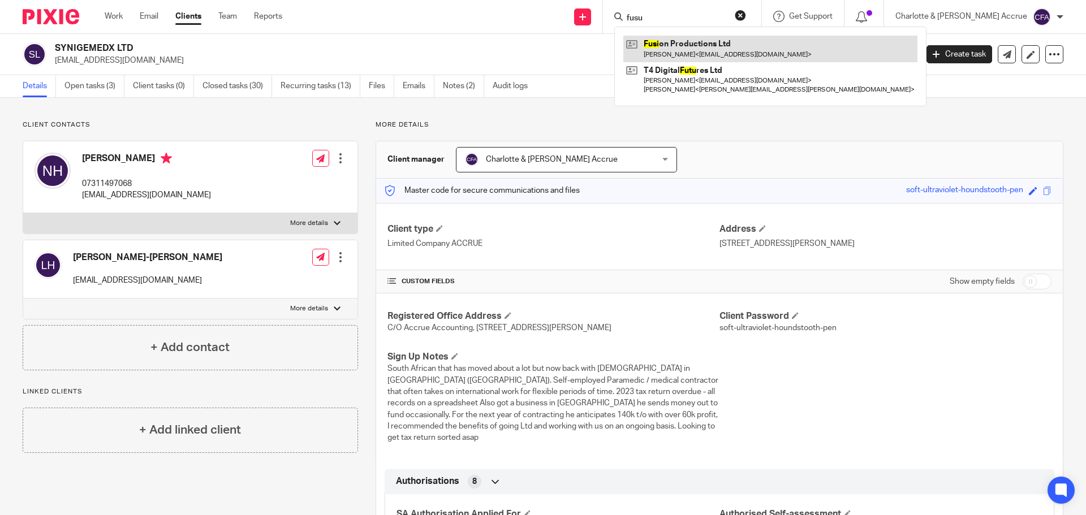
type input "fusu"
click at [759, 46] on link at bounding box center [771, 49] width 294 height 26
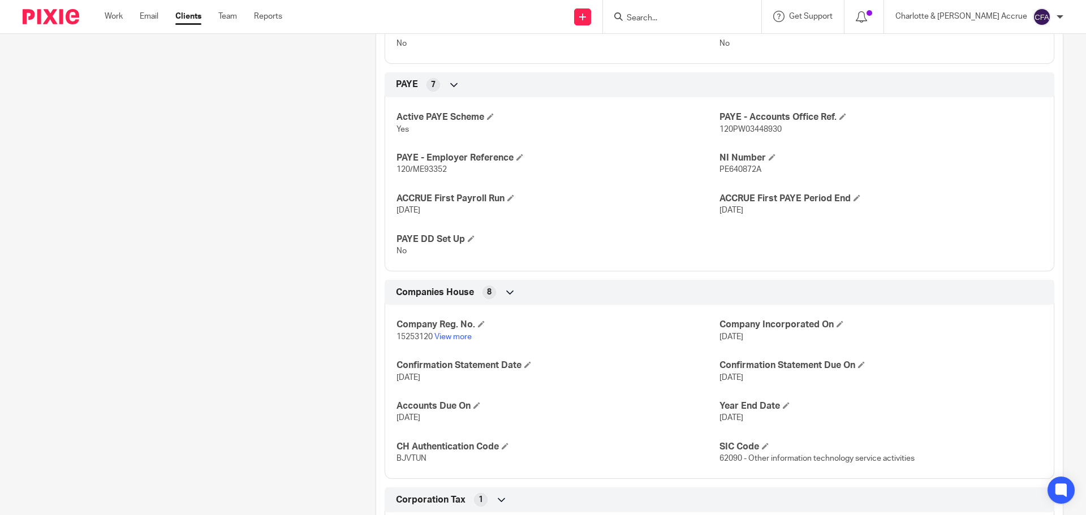
scroll to position [566, 0]
drag, startPoint x: 450, startPoint y: 171, endPoint x: 394, endPoint y: 170, distance: 56.6
click at [397, 170] on p "120/ME93352" at bounding box center [558, 167] width 323 height 11
copy span "120/ME93352"
click at [748, 127] on span "120PW03448930" at bounding box center [751, 128] width 62 height 8
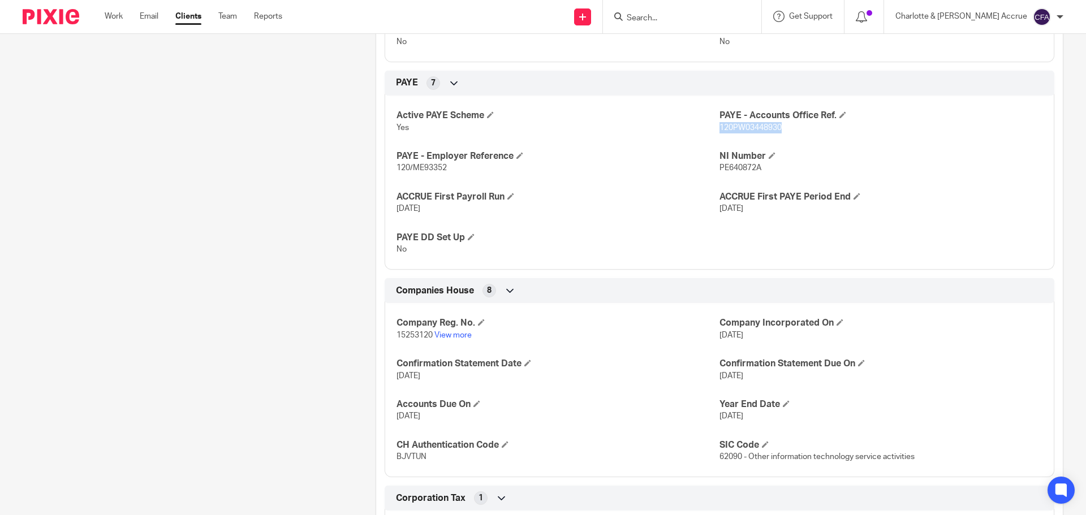
click at [748, 127] on span "120PW03448930" at bounding box center [751, 128] width 62 height 8
copy span "120PW03448930"
click at [399, 333] on span "15253120" at bounding box center [415, 336] width 36 height 8
copy p "15253120"
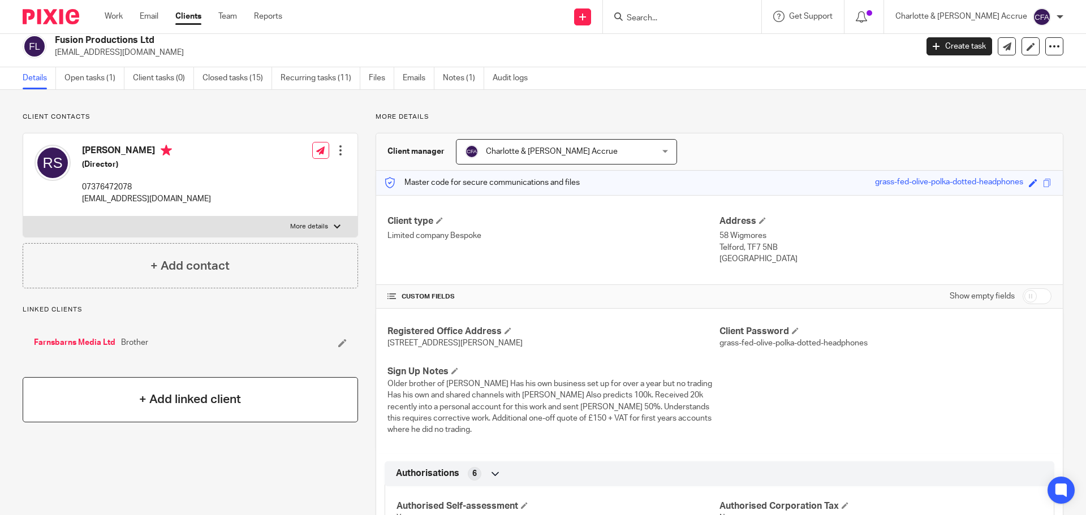
scroll to position [0, 0]
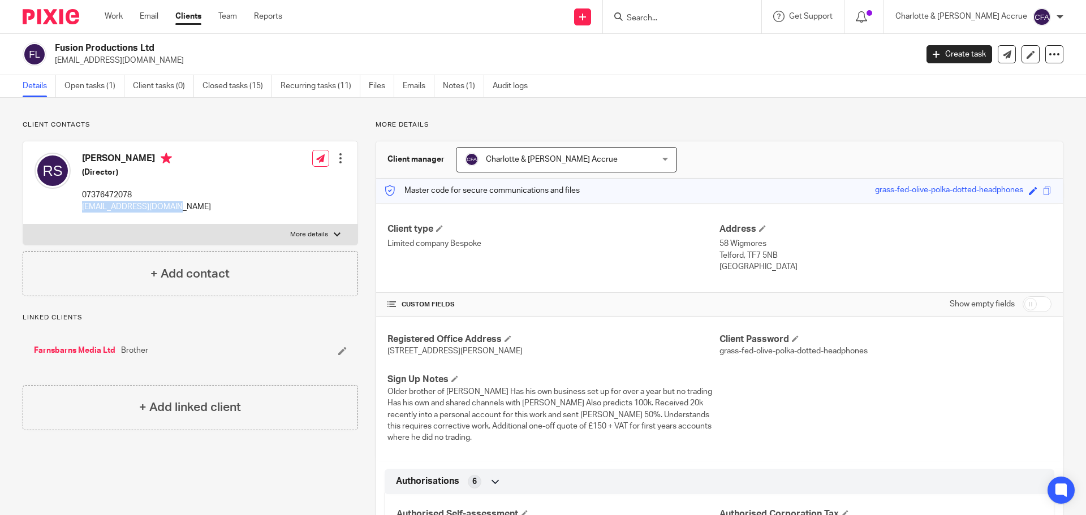
drag, startPoint x: 173, startPoint y: 208, endPoint x: 83, endPoint y: 207, distance: 90.5
click at [83, 207] on div "[PERSON_NAME] (Director) 07376472078 [EMAIL_ADDRESS][DOMAIN_NAME] Edit contact …" at bounding box center [190, 182] width 334 height 83
copy p "[EMAIL_ADDRESS][DOMAIN_NAME]"
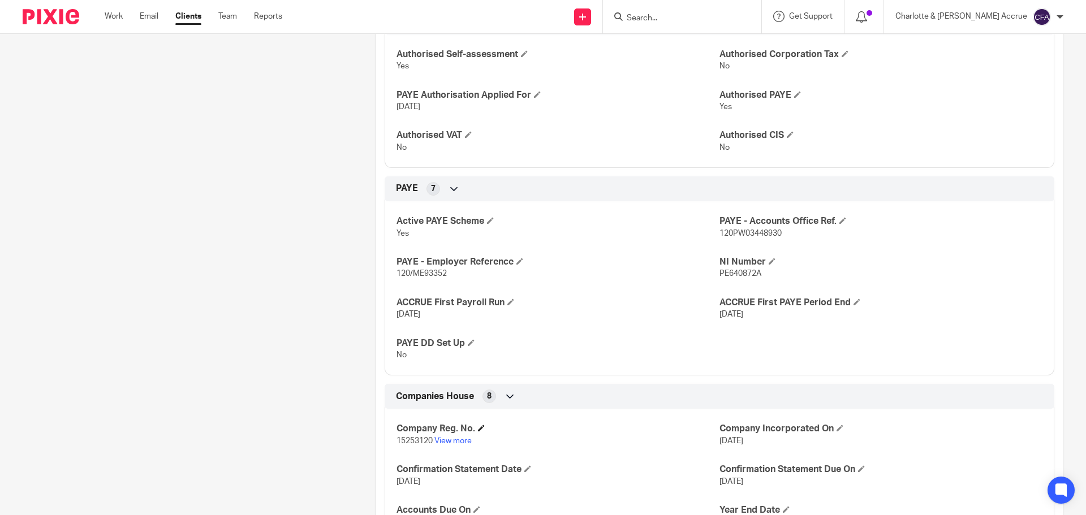
scroll to position [566, 0]
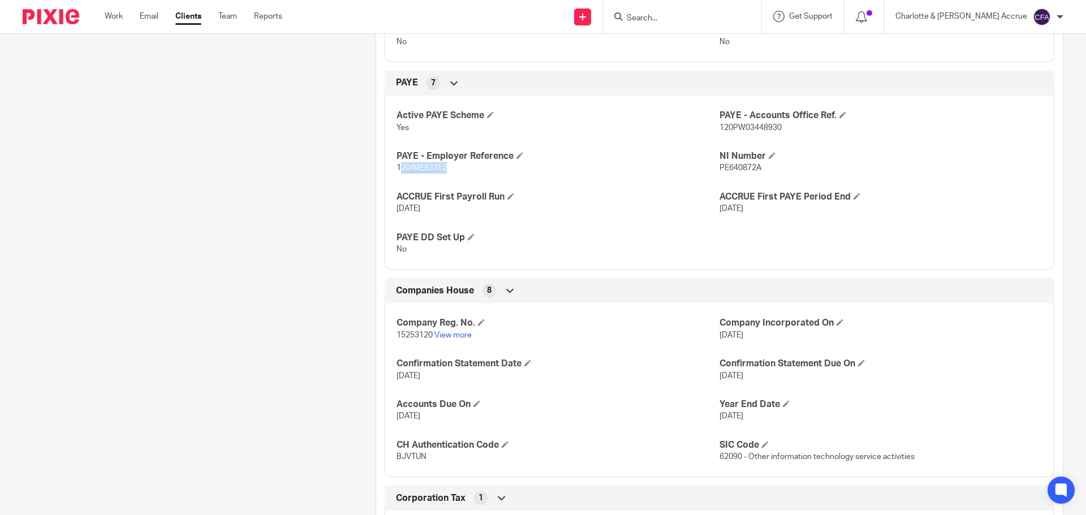
drag, startPoint x: 435, startPoint y: 169, endPoint x: 397, endPoint y: 169, distance: 37.9
click at [397, 169] on p "120/ME93352" at bounding box center [558, 167] width 323 height 11
click at [397, 169] on span "120/ME93352" at bounding box center [422, 168] width 50 height 8
drag, startPoint x: 445, startPoint y: 169, endPoint x: 393, endPoint y: 167, distance: 52.1
click at [397, 167] on p "120/ME93352" at bounding box center [558, 167] width 323 height 11
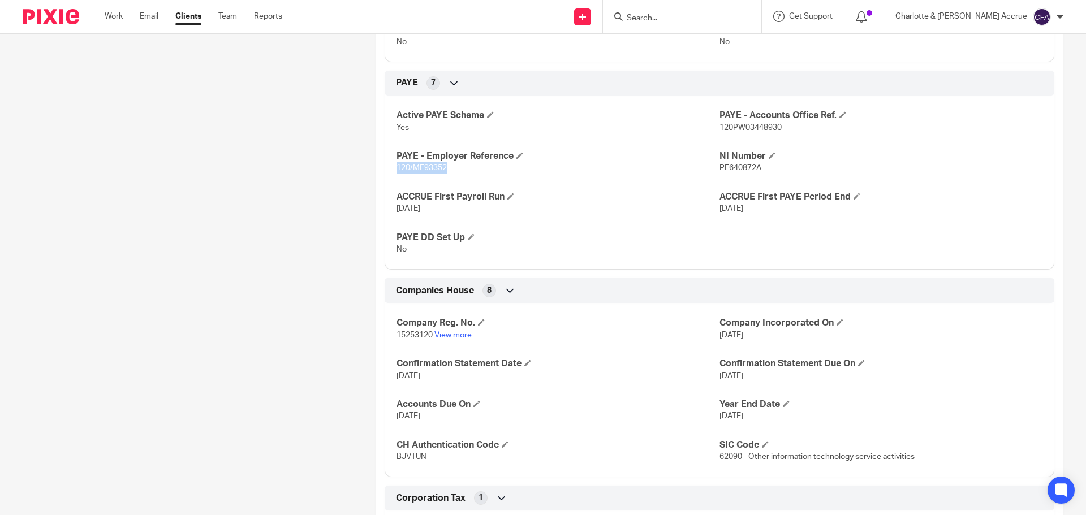
copy span "120/ME93352"
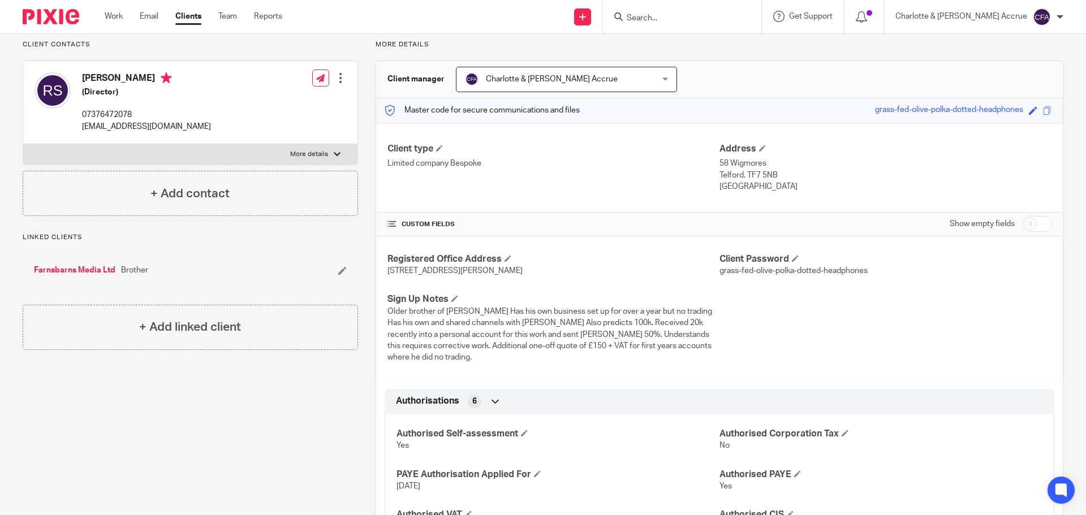
scroll to position [0, 0]
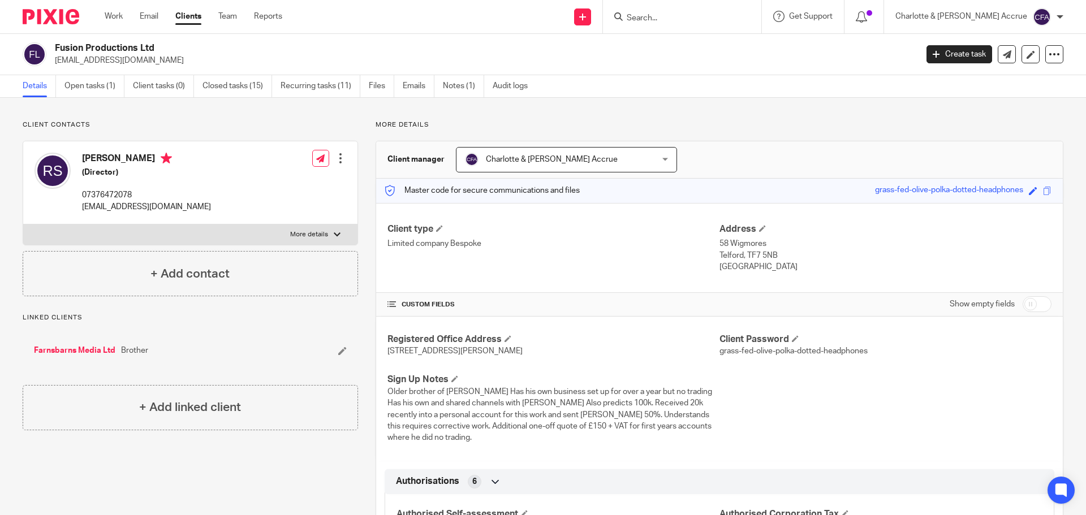
click at [689, 17] on input "Search" at bounding box center [677, 19] width 102 height 10
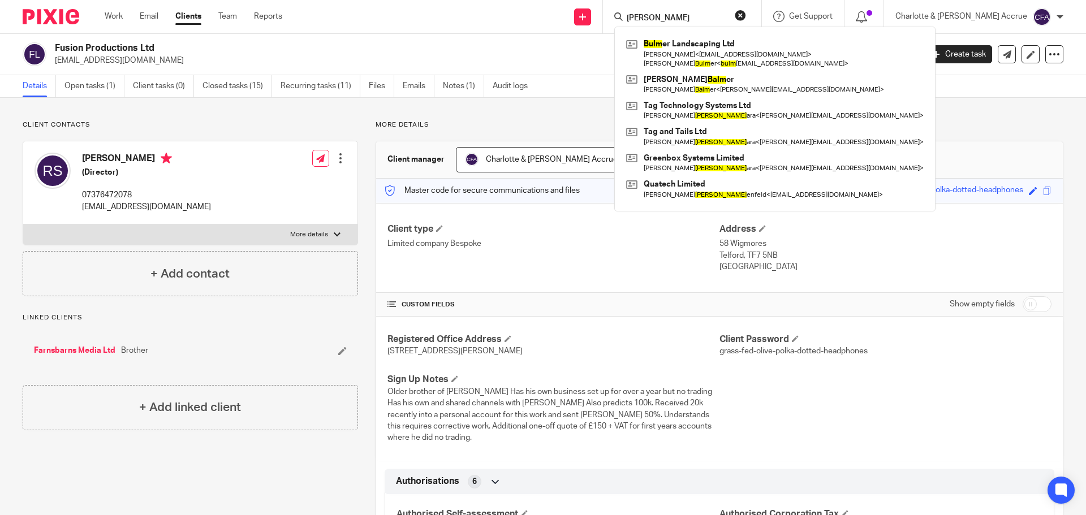
type input "bulmer"
click button "submit" at bounding box center [0, 0] width 0 height 0
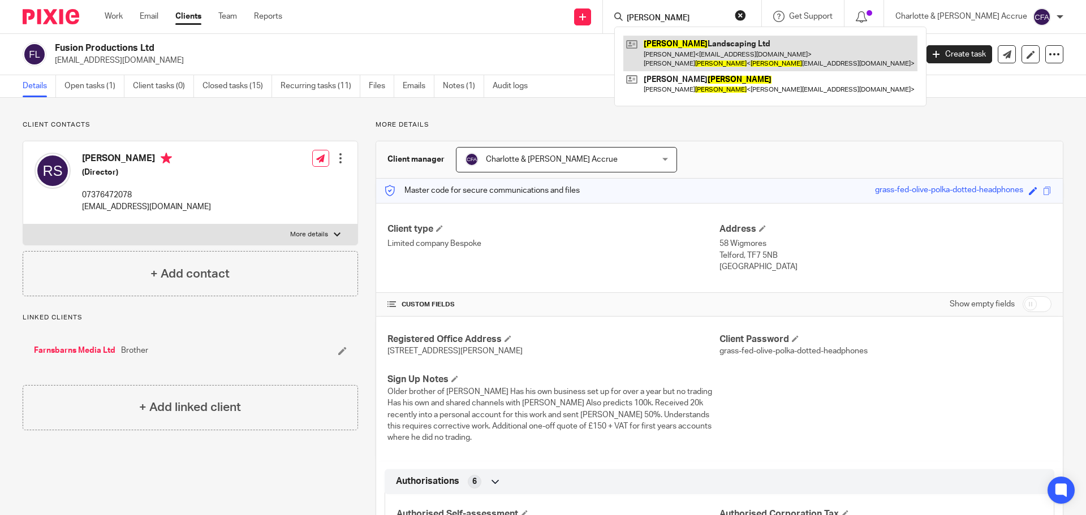
click at [740, 48] on link at bounding box center [771, 53] width 294 height 35
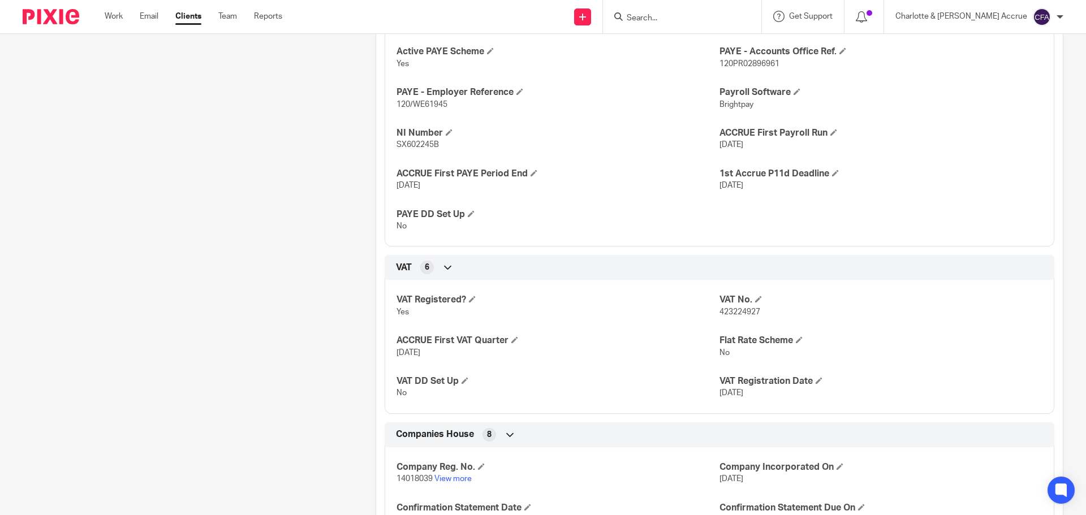
scroll to position [792, 0]
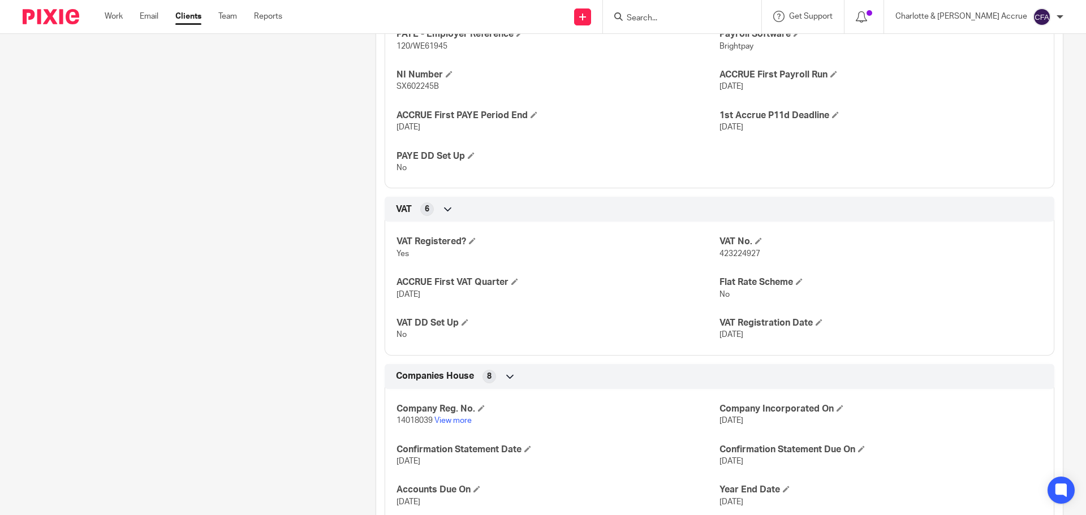
click at [736, 258] on span "423224927" at bounding box center [740, 254] width 41 height 8
copy span "423224927"
